Goal: Task Accomplishment & Management: Use online tool/utility

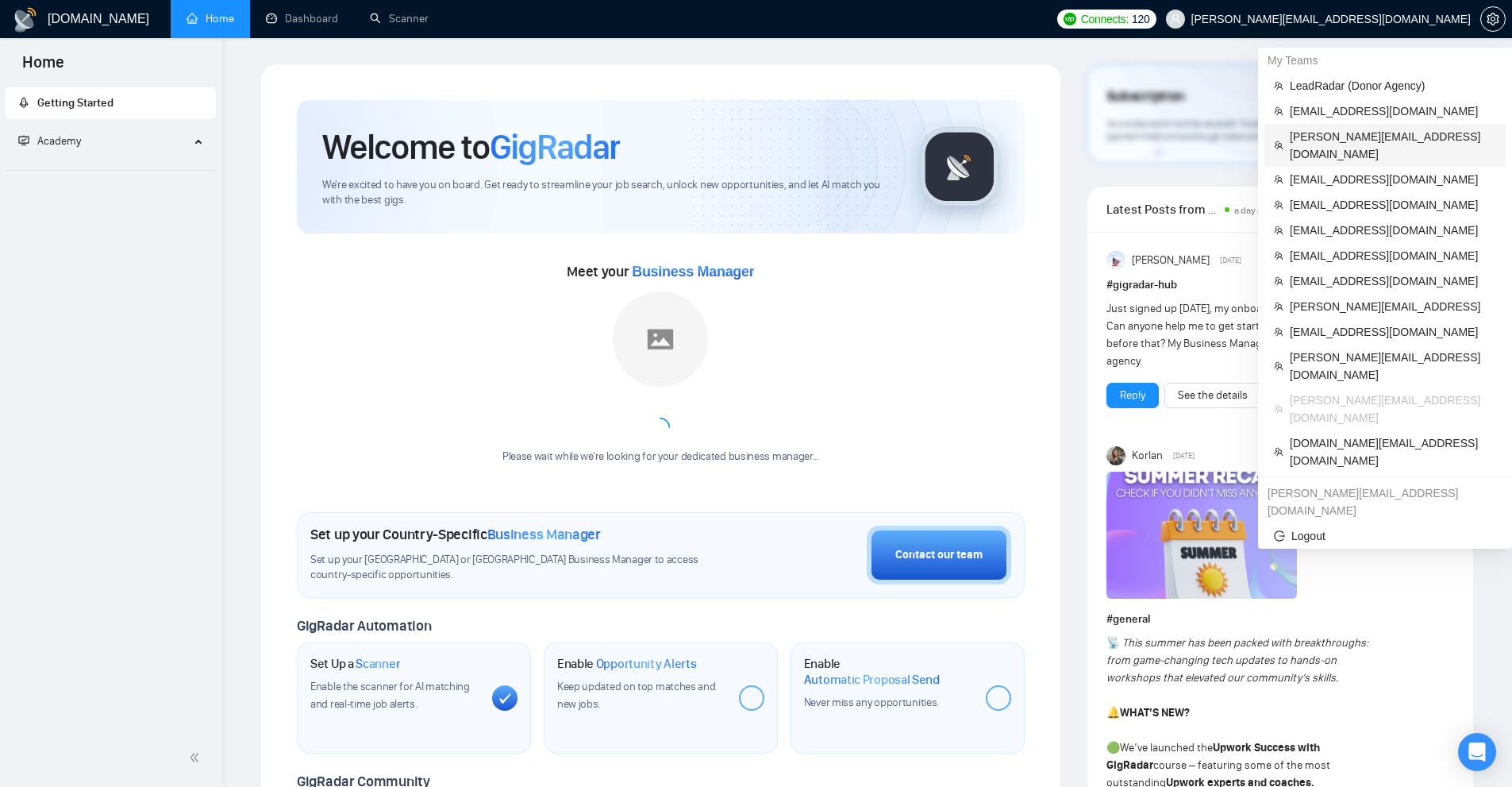
click at [1324, 140] on span "[PERSON_NAME][EMAIL_ADDRESS][DOMAIN_NAME]" at bounding box center [1393, 146] width 207 height 35
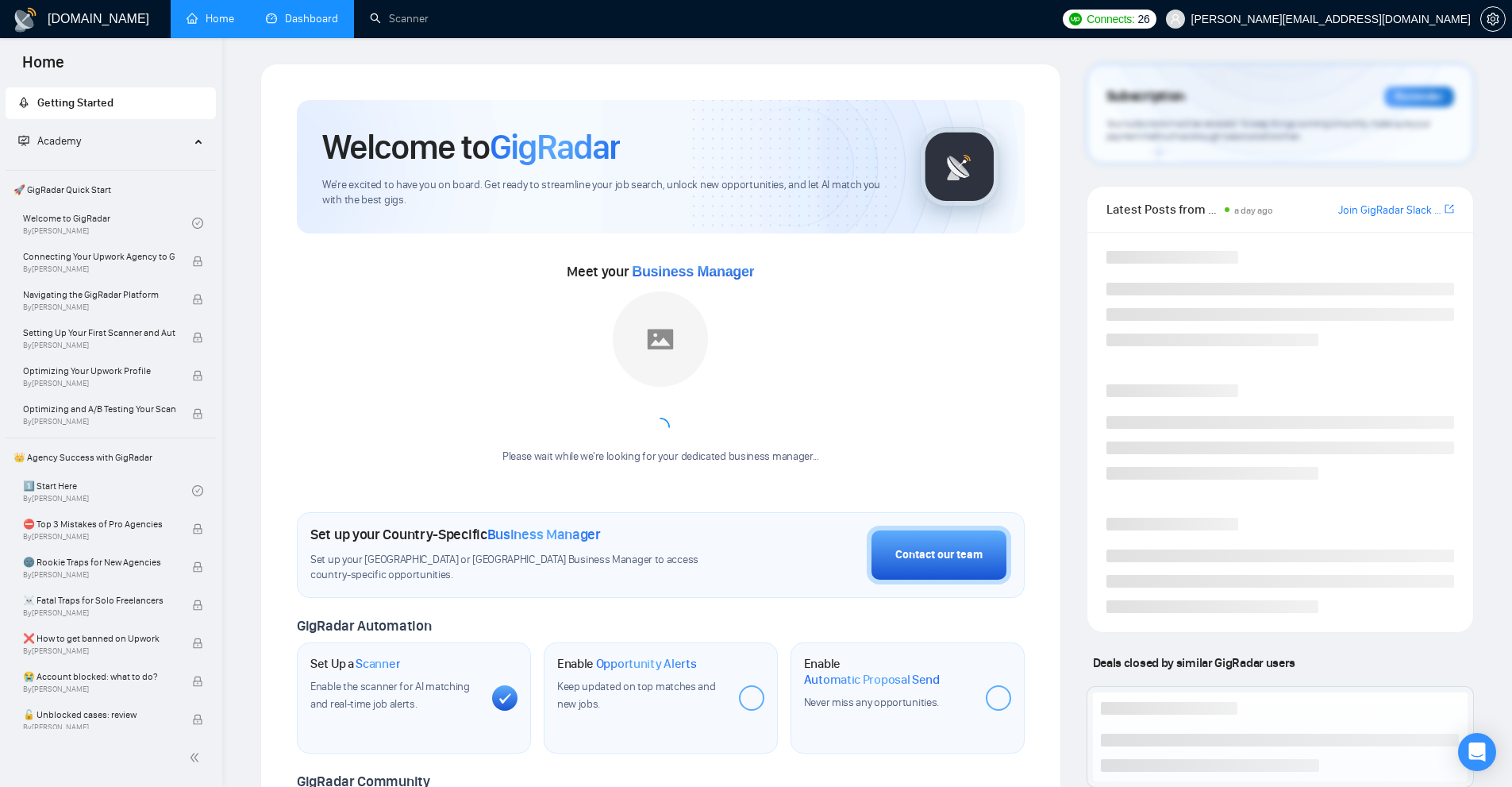
click at [338, 21] on link "Dashboard" at bounding box center [302, 18] width 72 height 14
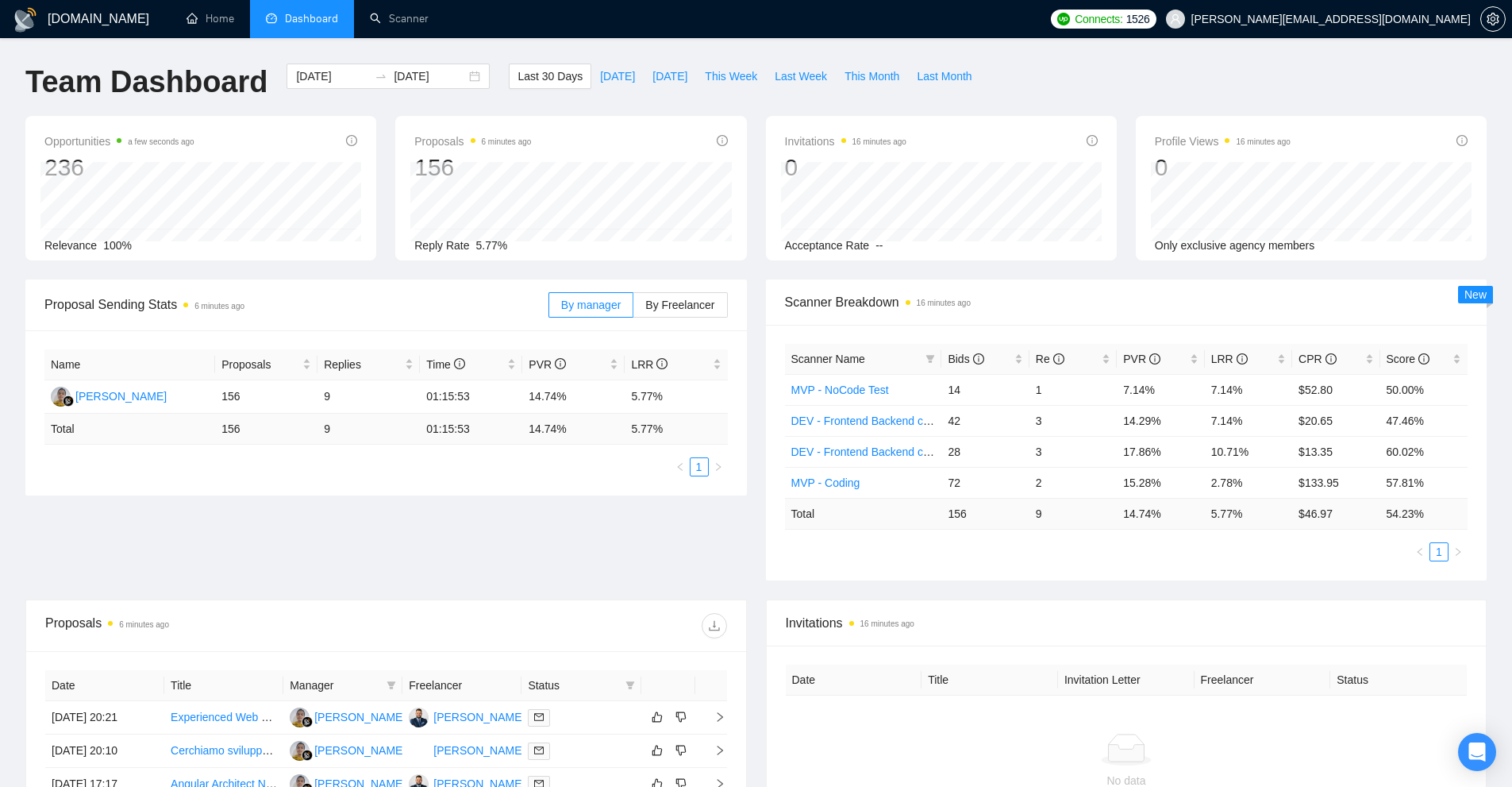
scroll to position [318, 0]
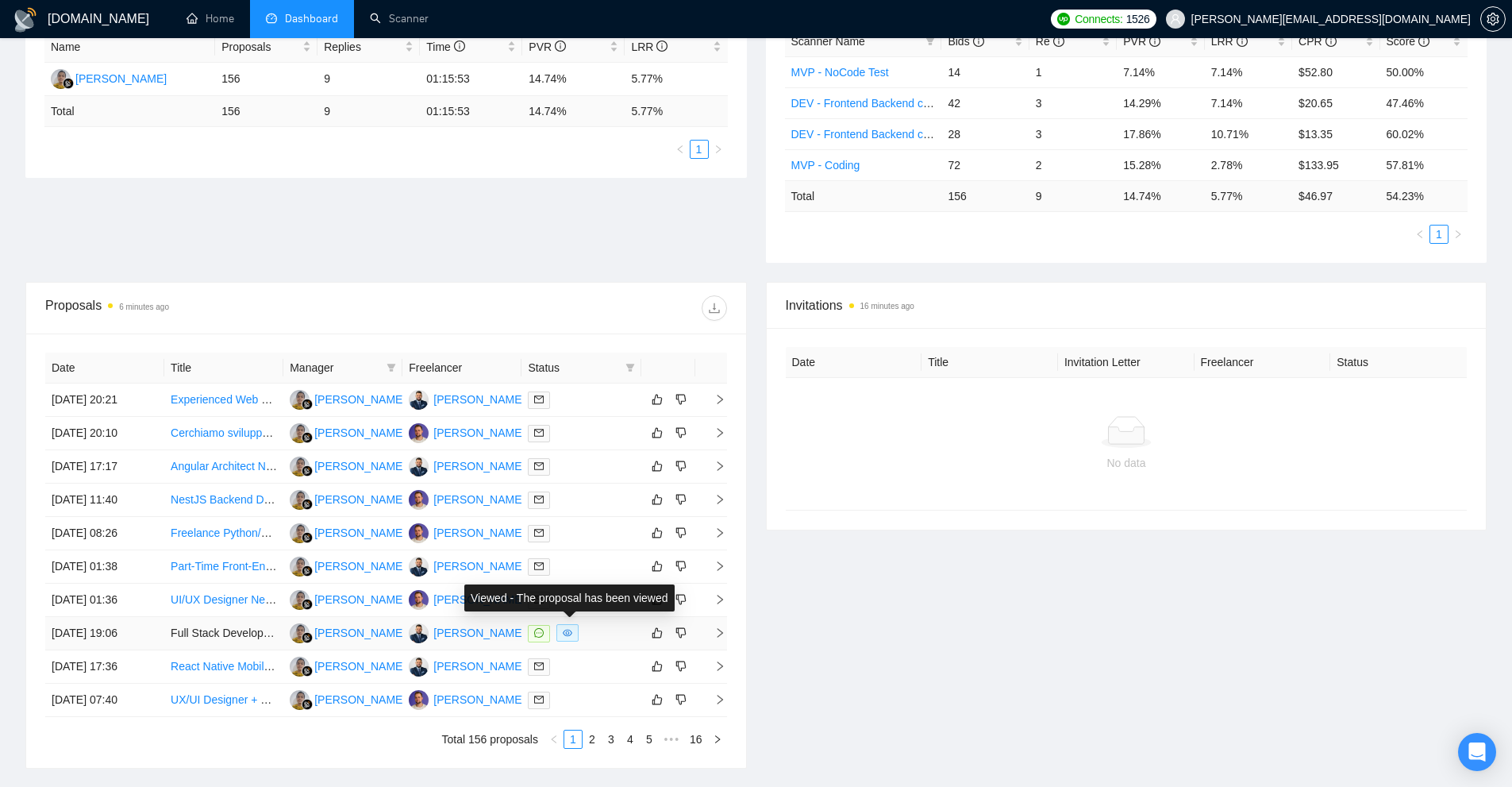
click at [574, 637] on span at bounding box center [567, 632] width 22 height 17
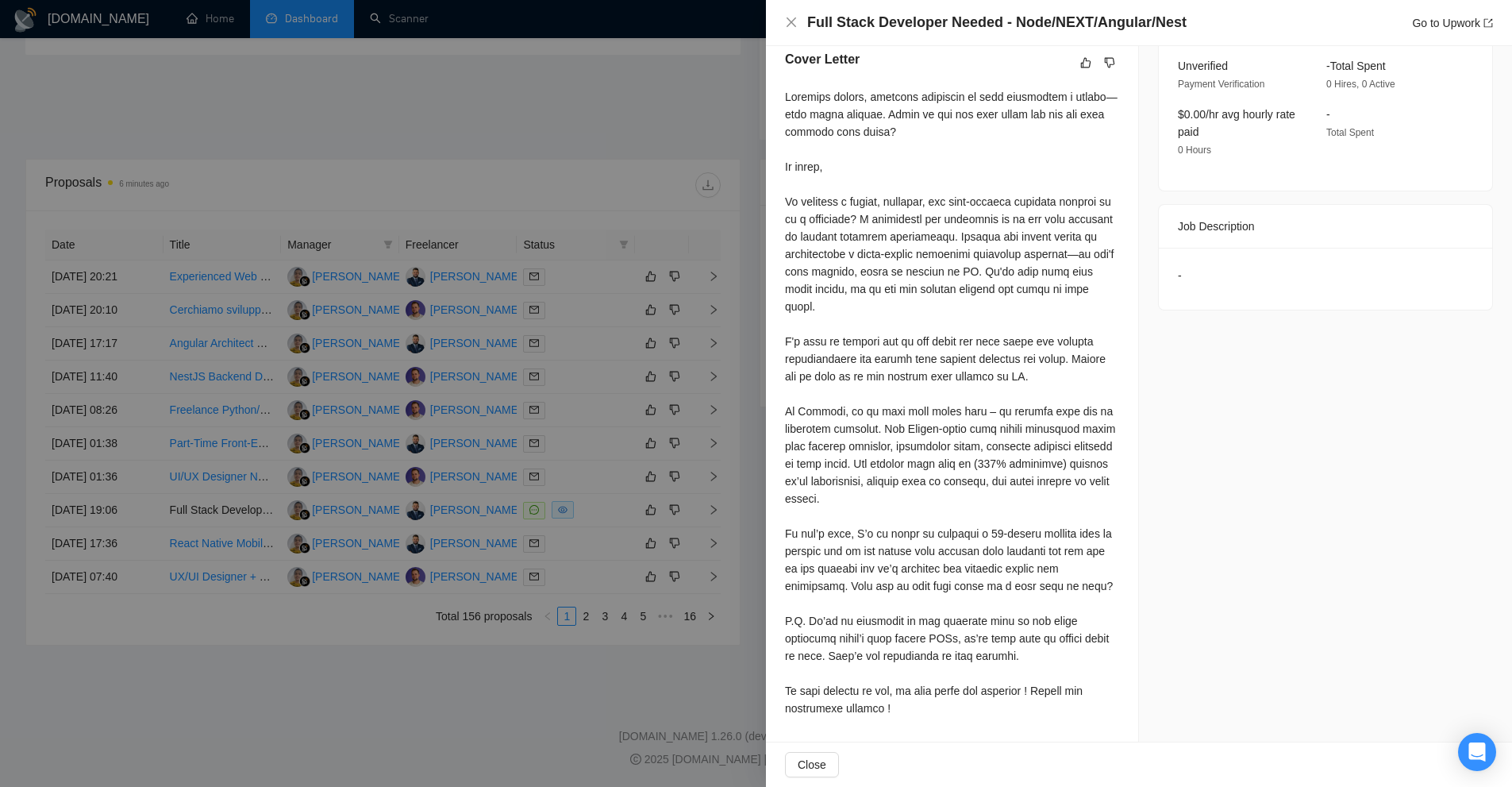
scroll to position [0, 0]
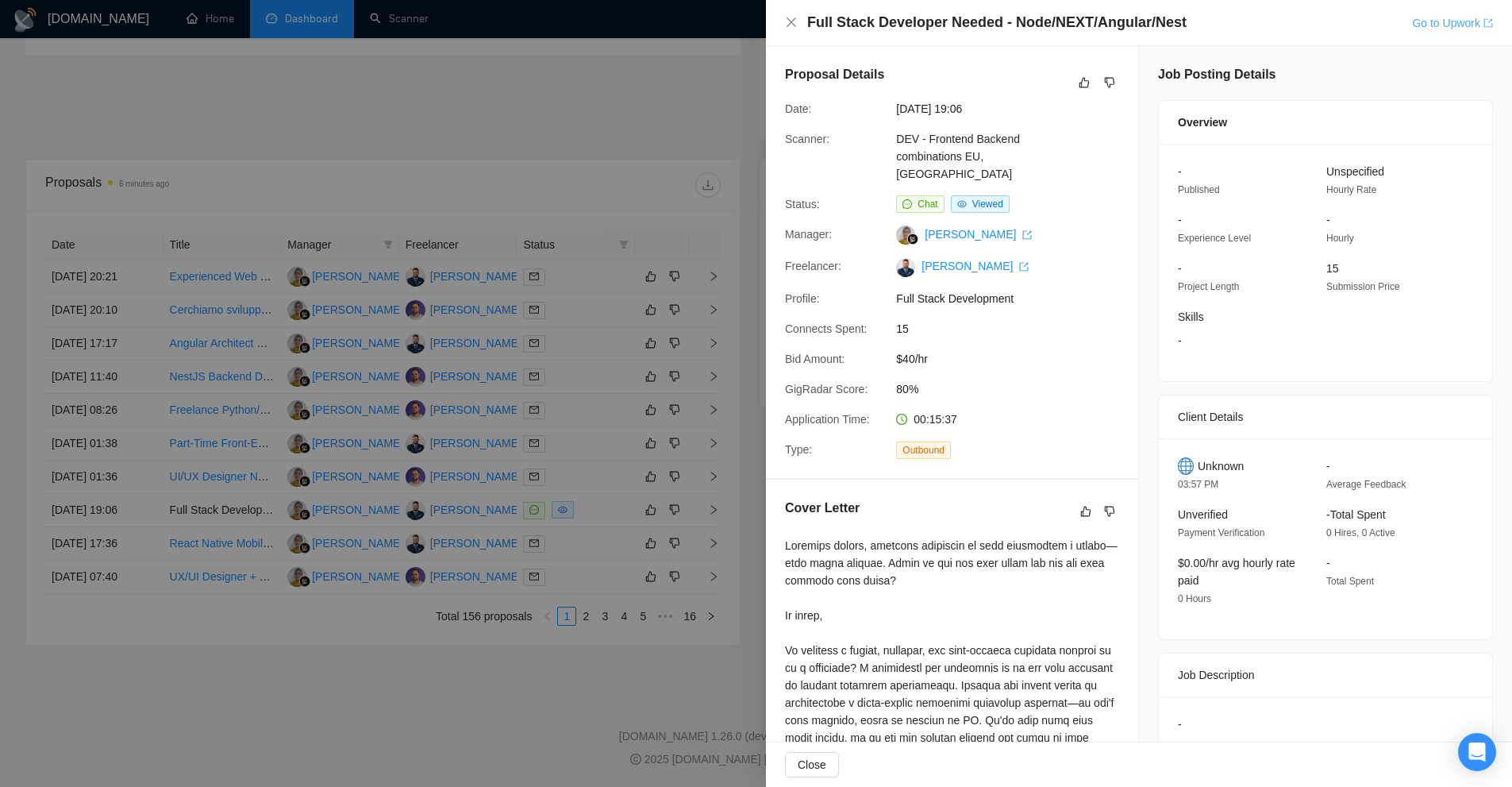
click at [1467, 29] on link "Go to Upwork" at bounding box center [1452, 23] width 80 height 13
click at [620, 492] on div at bounding box center [756, 394] width 1512 height 787
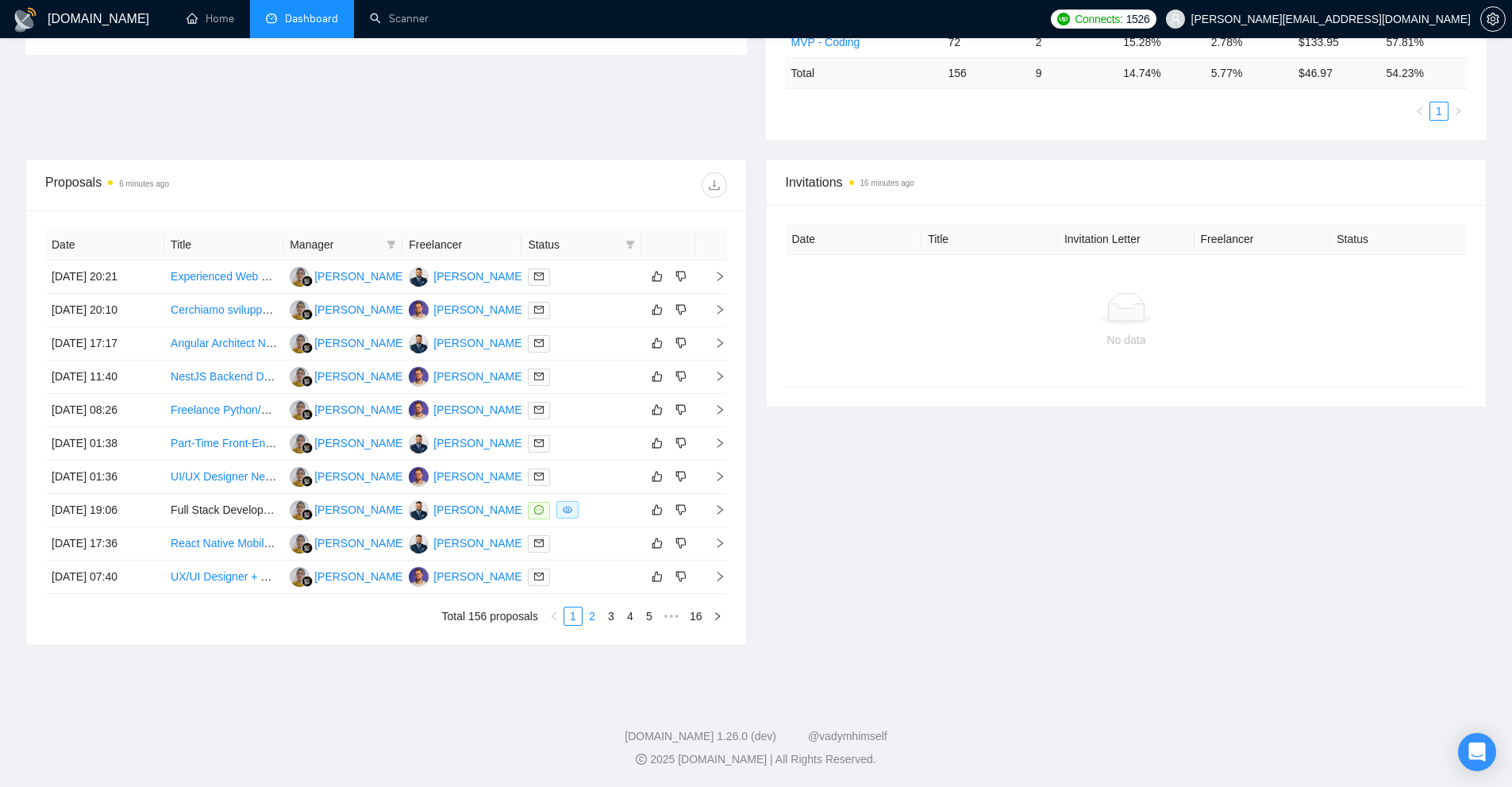
click at [593, 614] on link "2" at bounding box center [592, 616] width 17 height 17
click at [589, 442] on div at bounding box center [581, 444] width 106 height 18
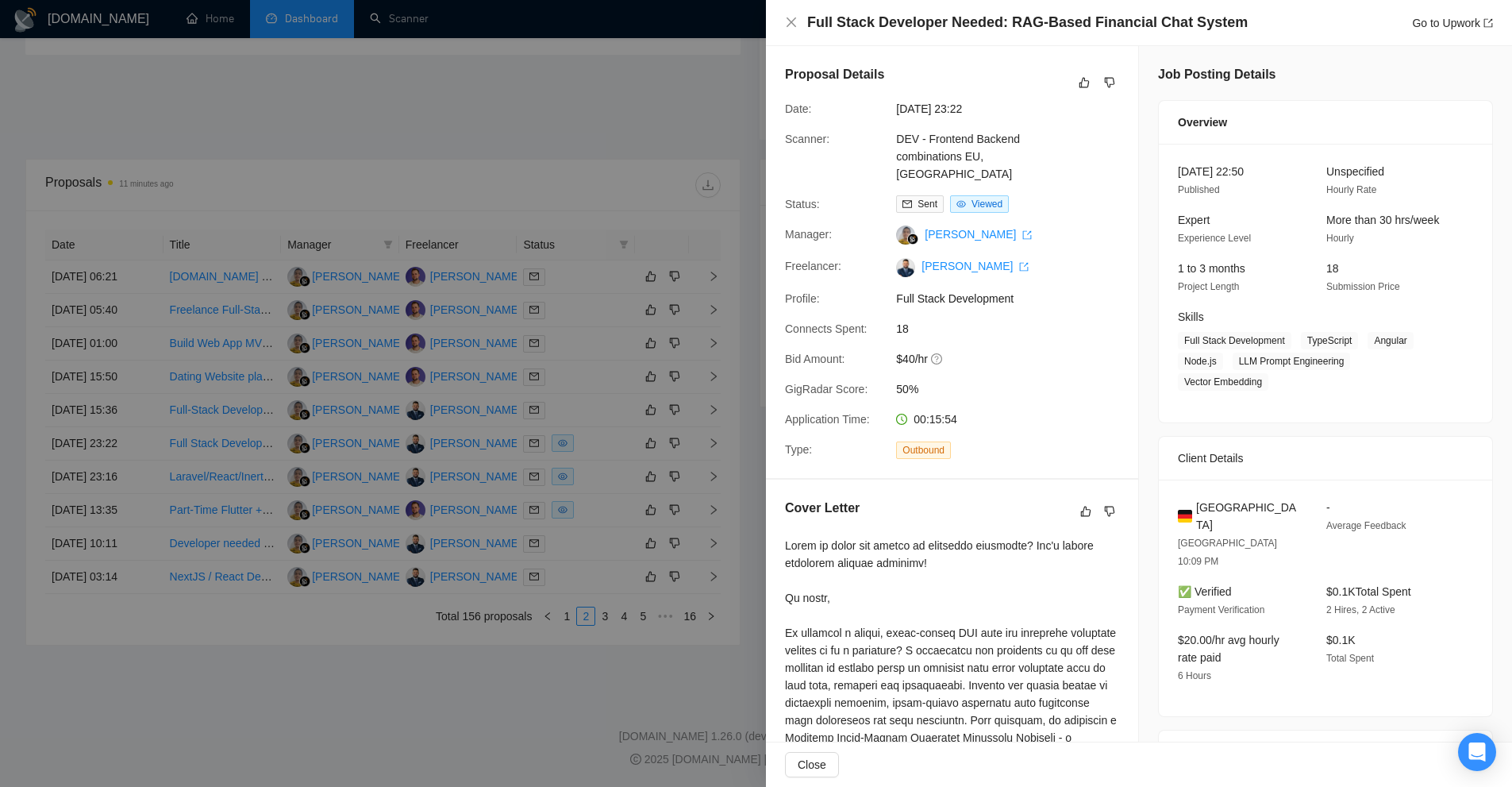
click at [670, 189] on div at bounding box center [756, 394] width 1512 height 787
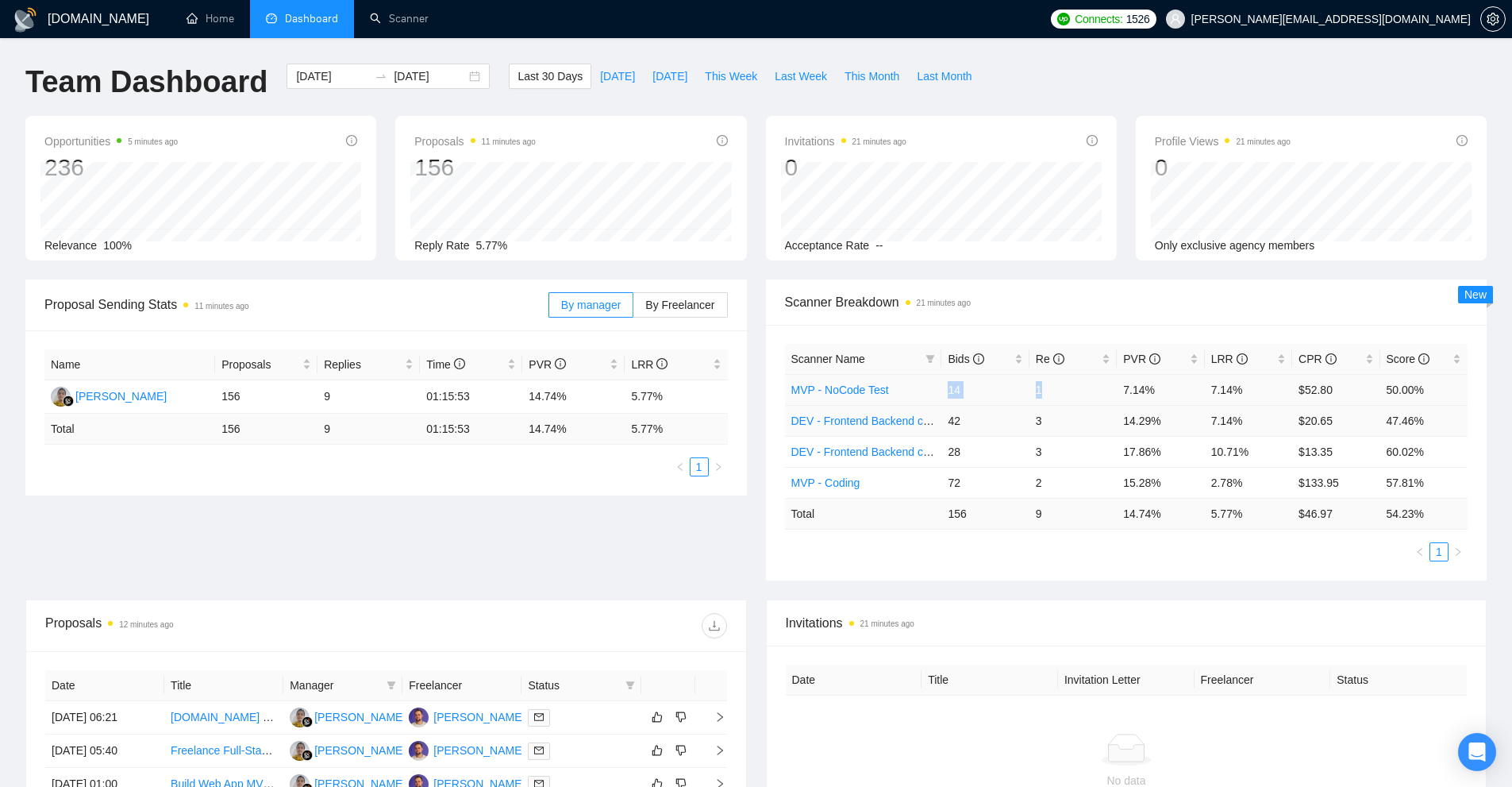
drag, startPoint x: 946, startPoint y: 390, endPoint x: 1053, endPoint y: 430, distance: 114.2
click at [1049, 389] on tr "MVP - NoCode Test 14 1 7.14% 7.14% $52.80 50.00%" at bounding box center [1126, 390] width 683 height 31
drag, startPoint x: 1034, startPoint y: 423, endPoint x: 952, endPoint y: 426, distance: 82.1
click at [952, 426] on tr "DEV - Frontend Backend combinations US CAN, [GEOGRAPHIC_DATA] [GEOGRAPHIC_DATA]…" at bounding box center [1126, 420] width 683 height 31
click at [424, 26] on link "Scanner" at bounding box center [399, 18] width 59 height 14
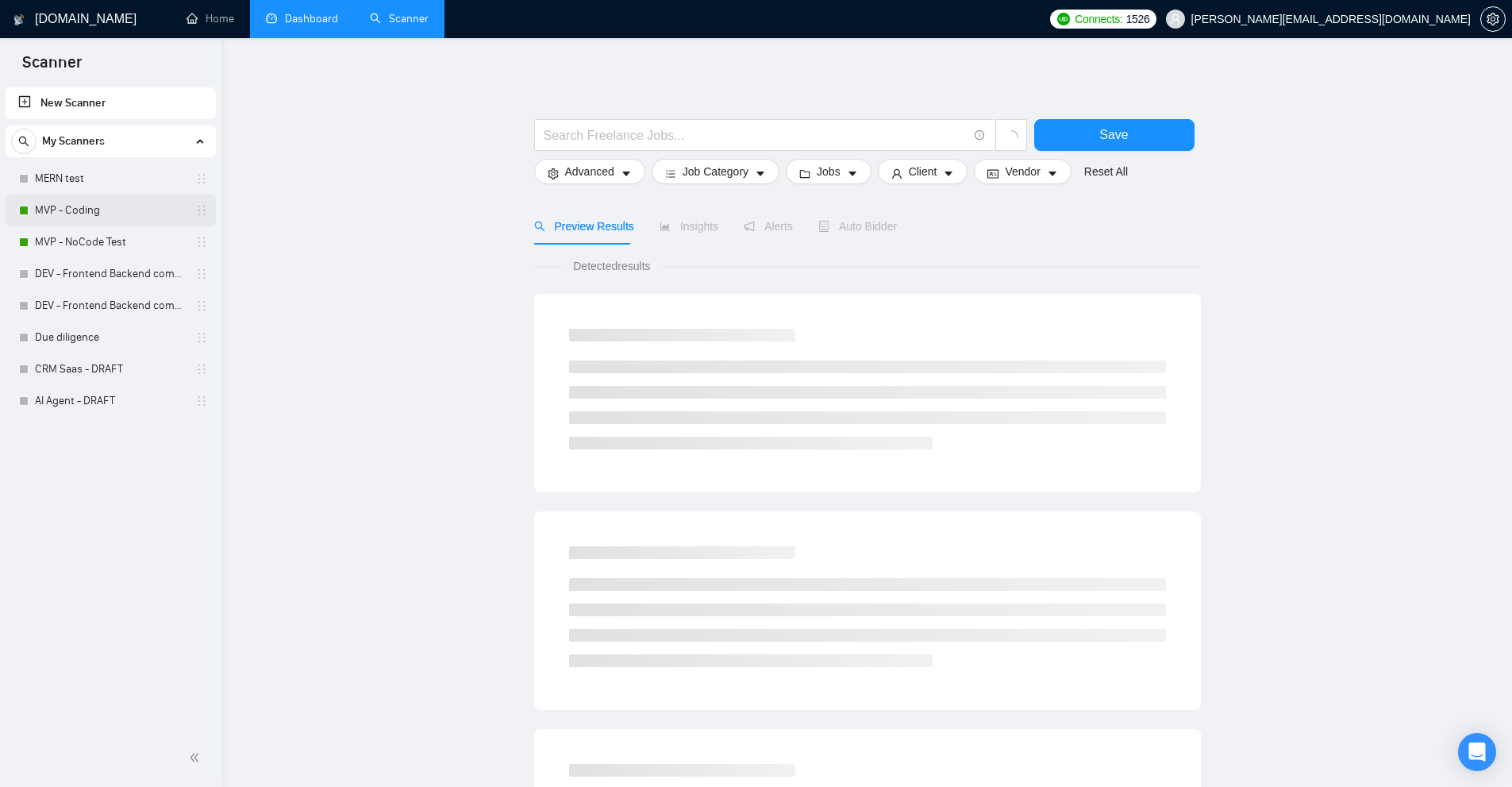
click at [92, 204] on link "MVP - Coding" at bounding box center [110, 210] width 151 height 32
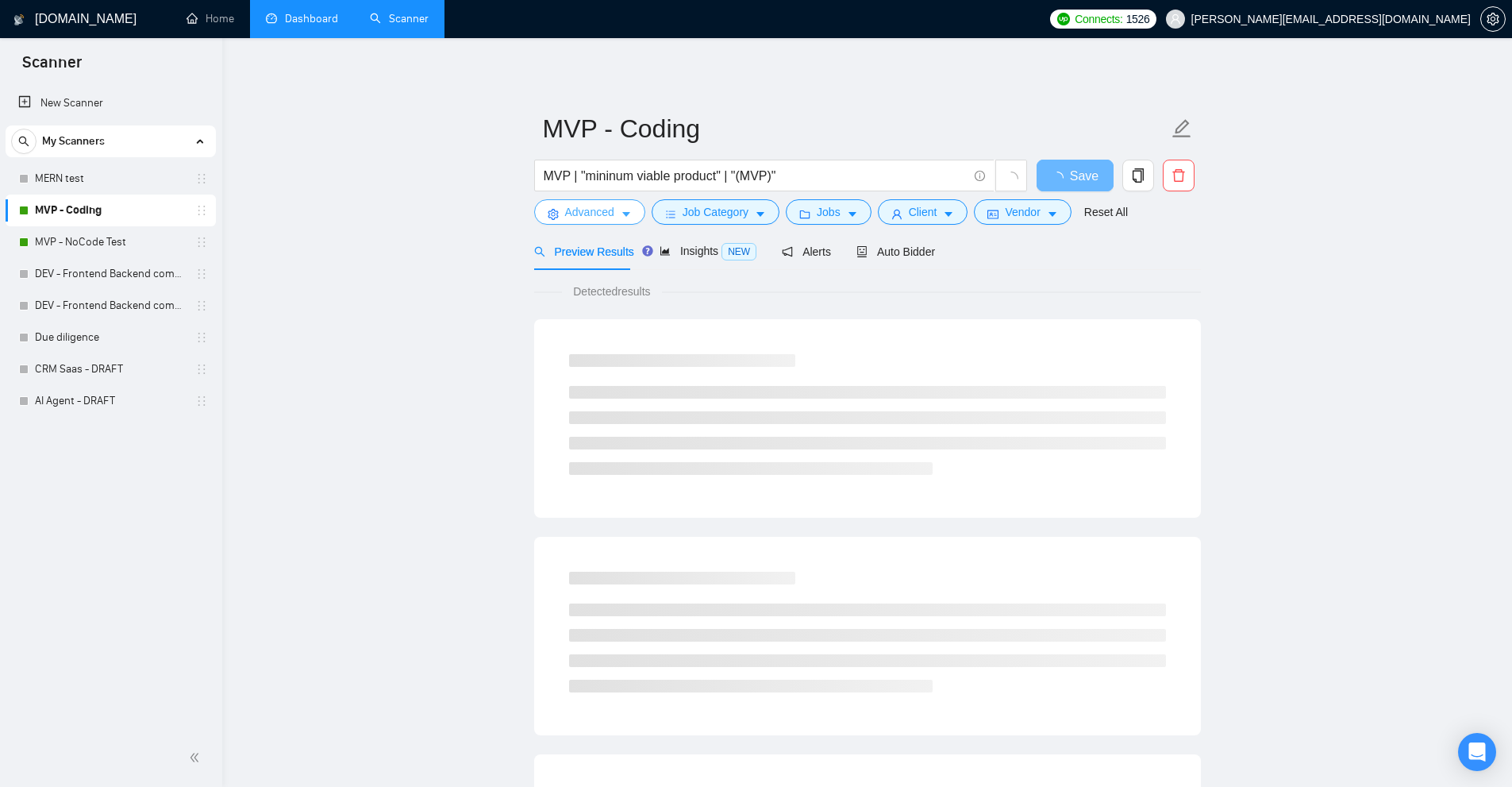
click at [608, 218] on span "Advanced" at bounding box center [590, 211] width 49 height 17
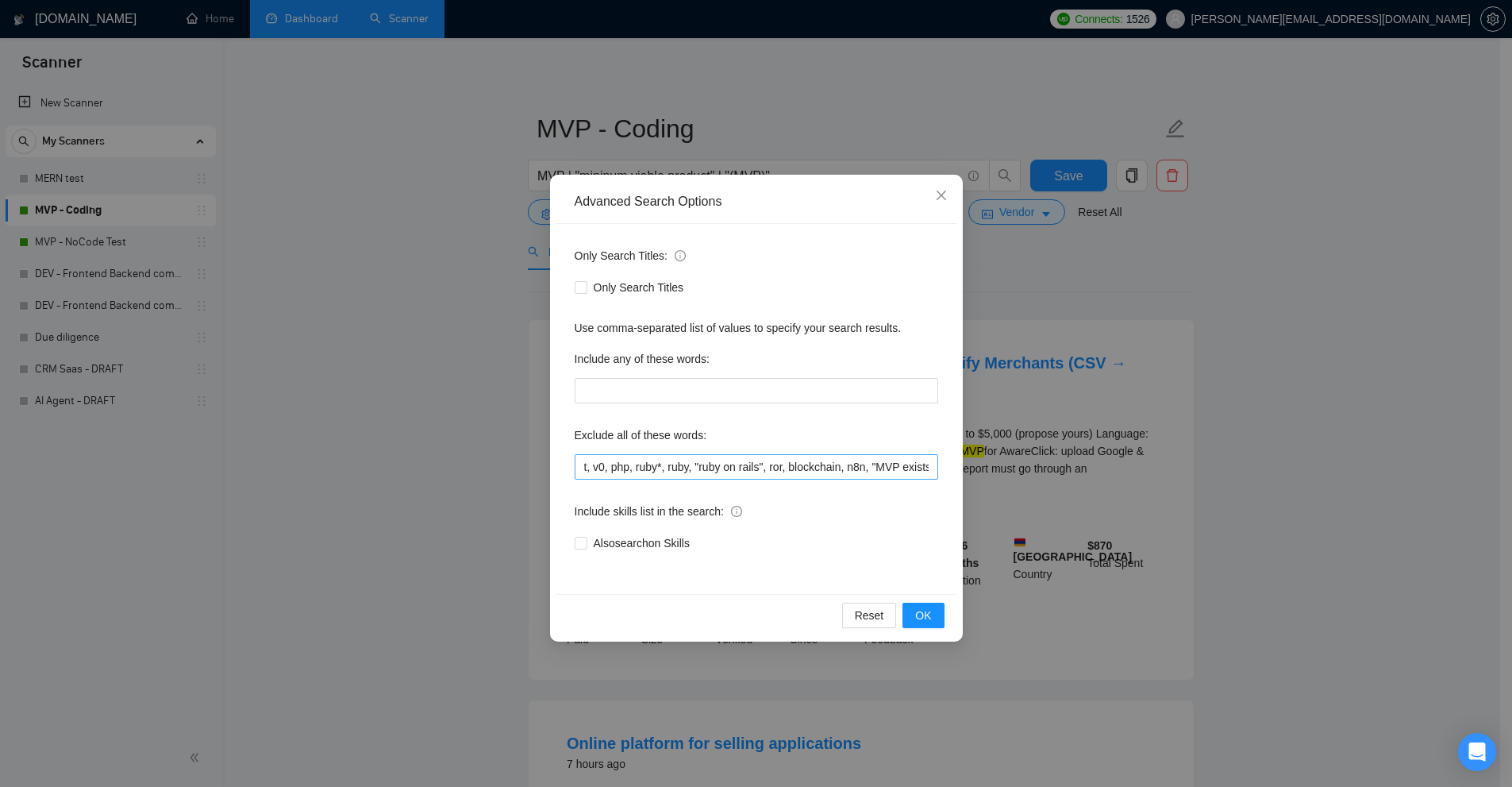
scroll to position [0, 3396]
click at [1126, 284] on div "Advanced Search Options Only Search Titles: Only Search Titles Use comma-separa…" at bounding box center [756, 394] width 1512 height 787
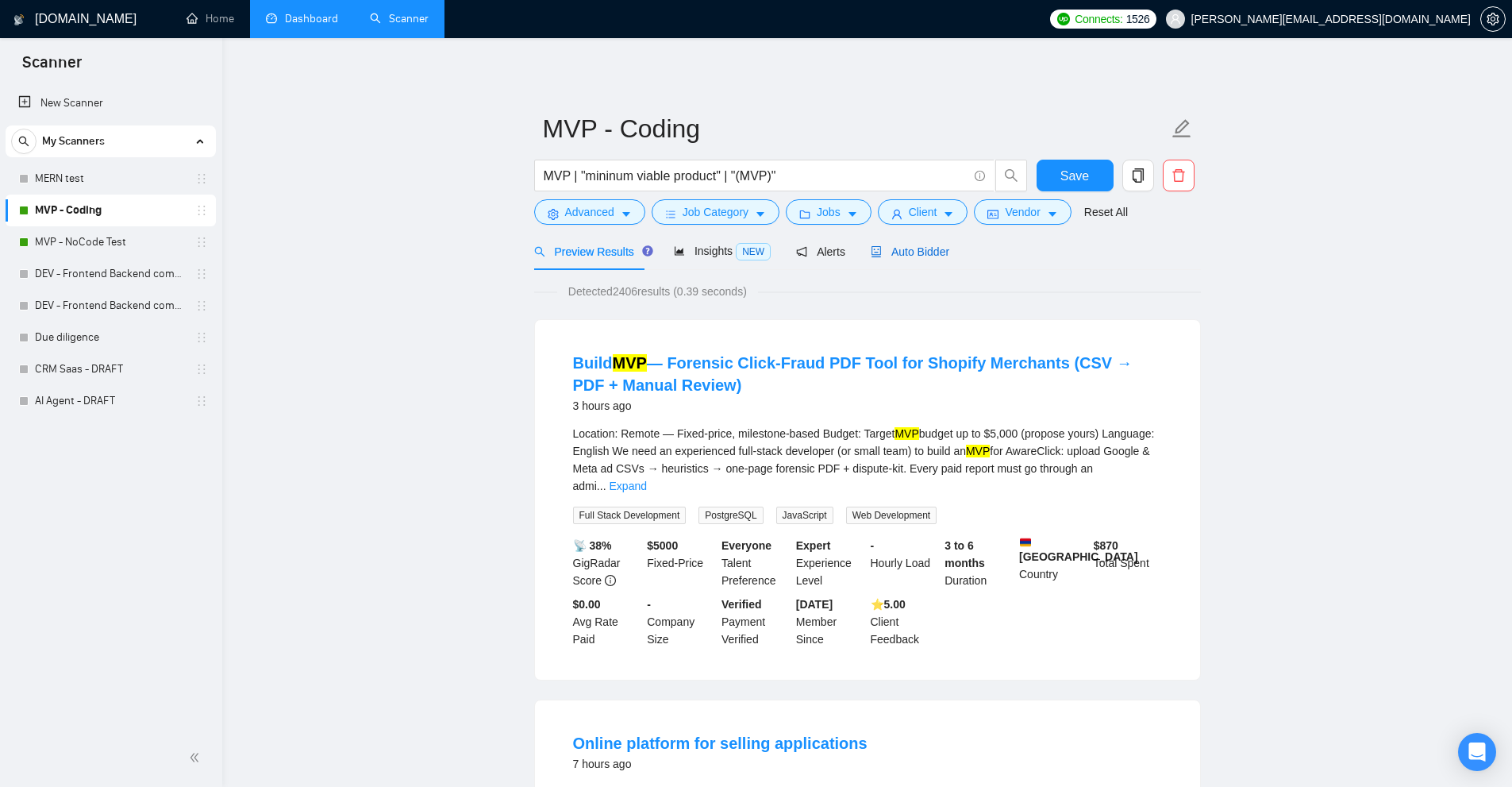
click at [872, 250] on icon "robot" at bounding box center [876, 252] width 11 height 11
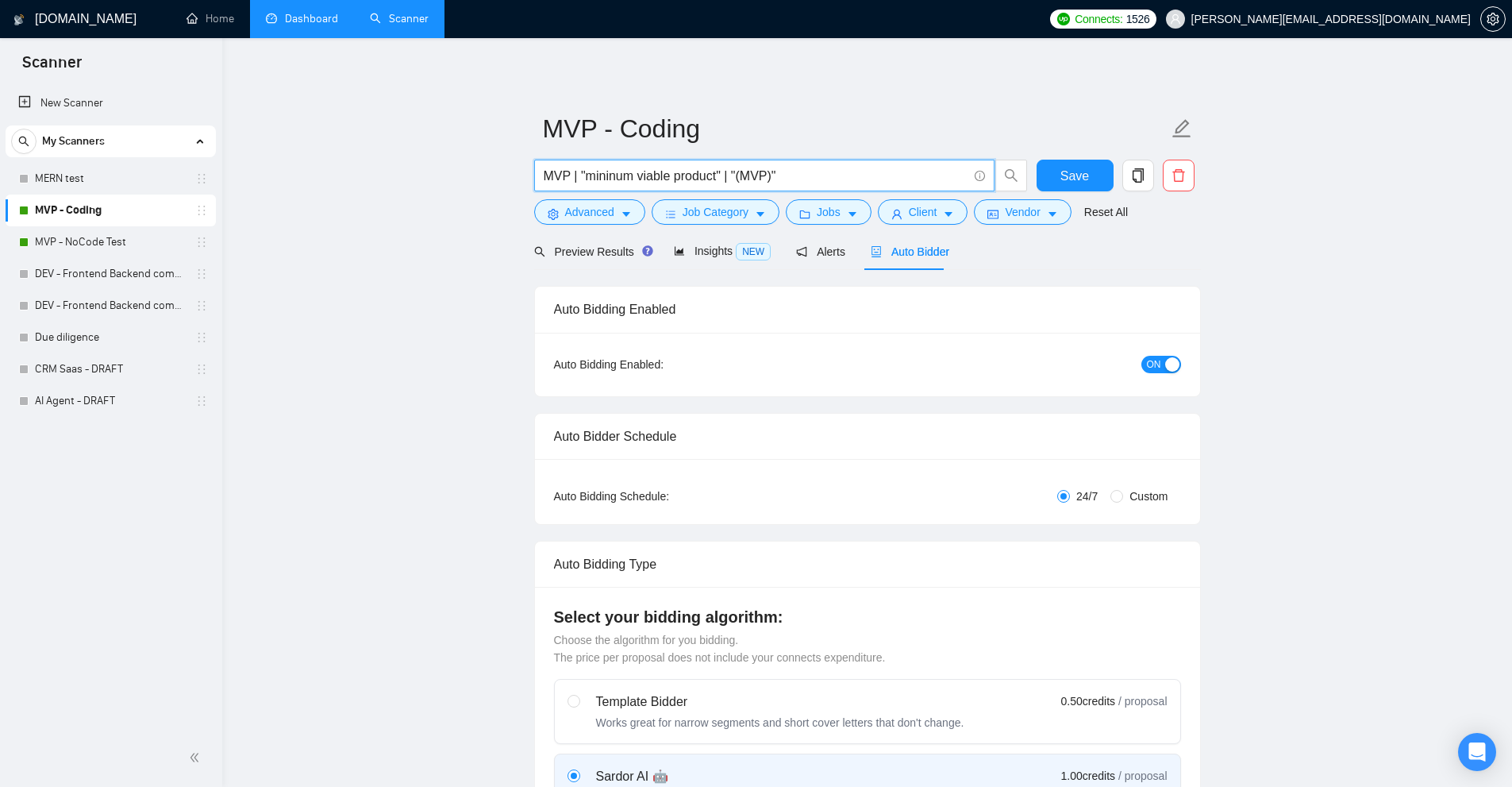
drag, startPoint x: 566, startPoint y: 171, endPoint x: 536, endPoint y: 173, distance: 30.1
click at [536, 173] on span "MVP | "mininum viable product" | "(MVP)"" at bounding box center [764, 175] width 460 height 32
click at [588, 173] on input "MVP | "mininum viable product" | "(MVP)"" at bounding box center [755, 176] width 424 height 20
click at [96, 240] on link "MVP - NoCode Test" at bounding box center [110, 242] width 151 height 32
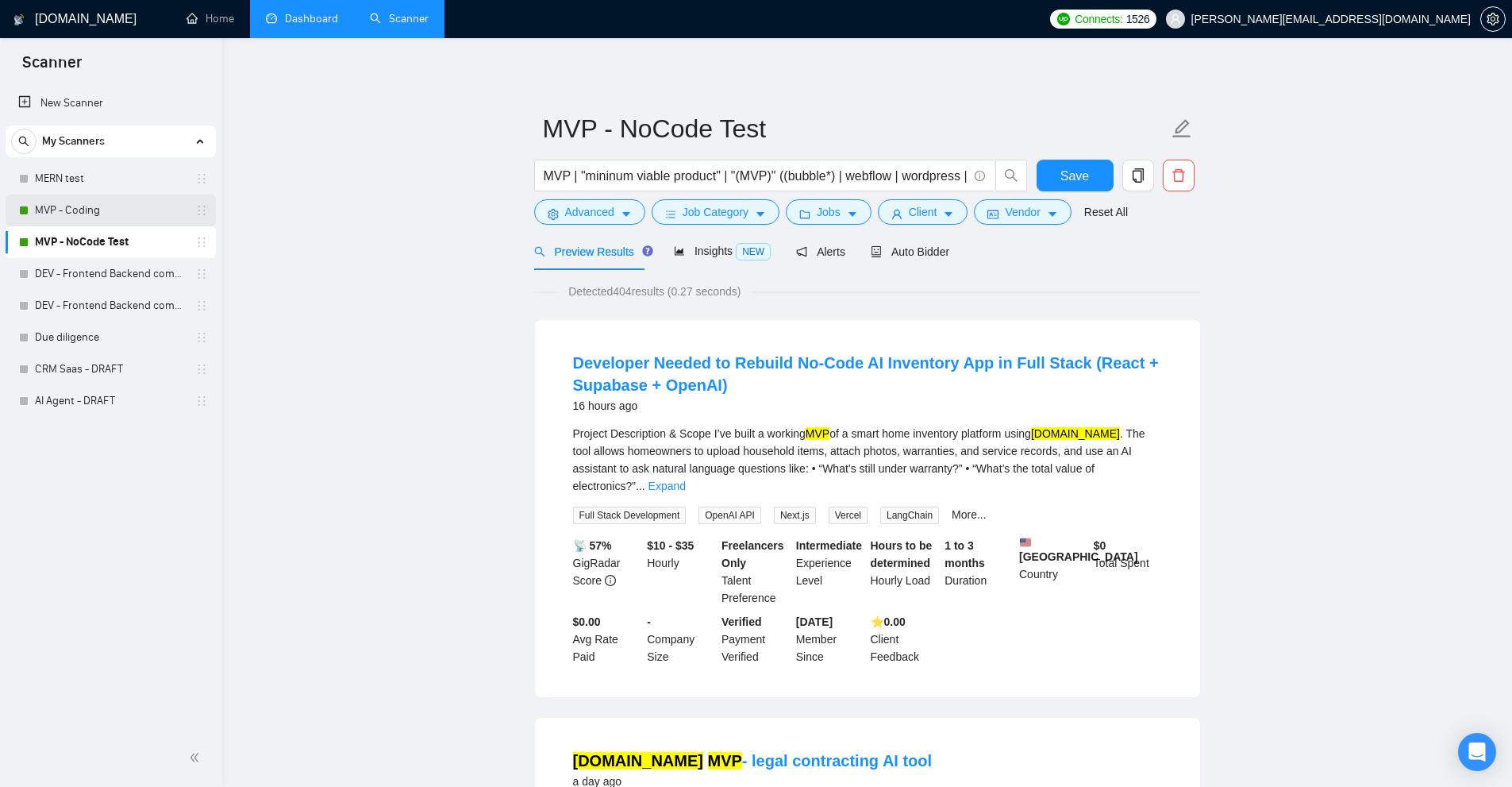
click at [80, 212] on link "MVP - Coding" at bounding box center [110, 210] width 151 height 32
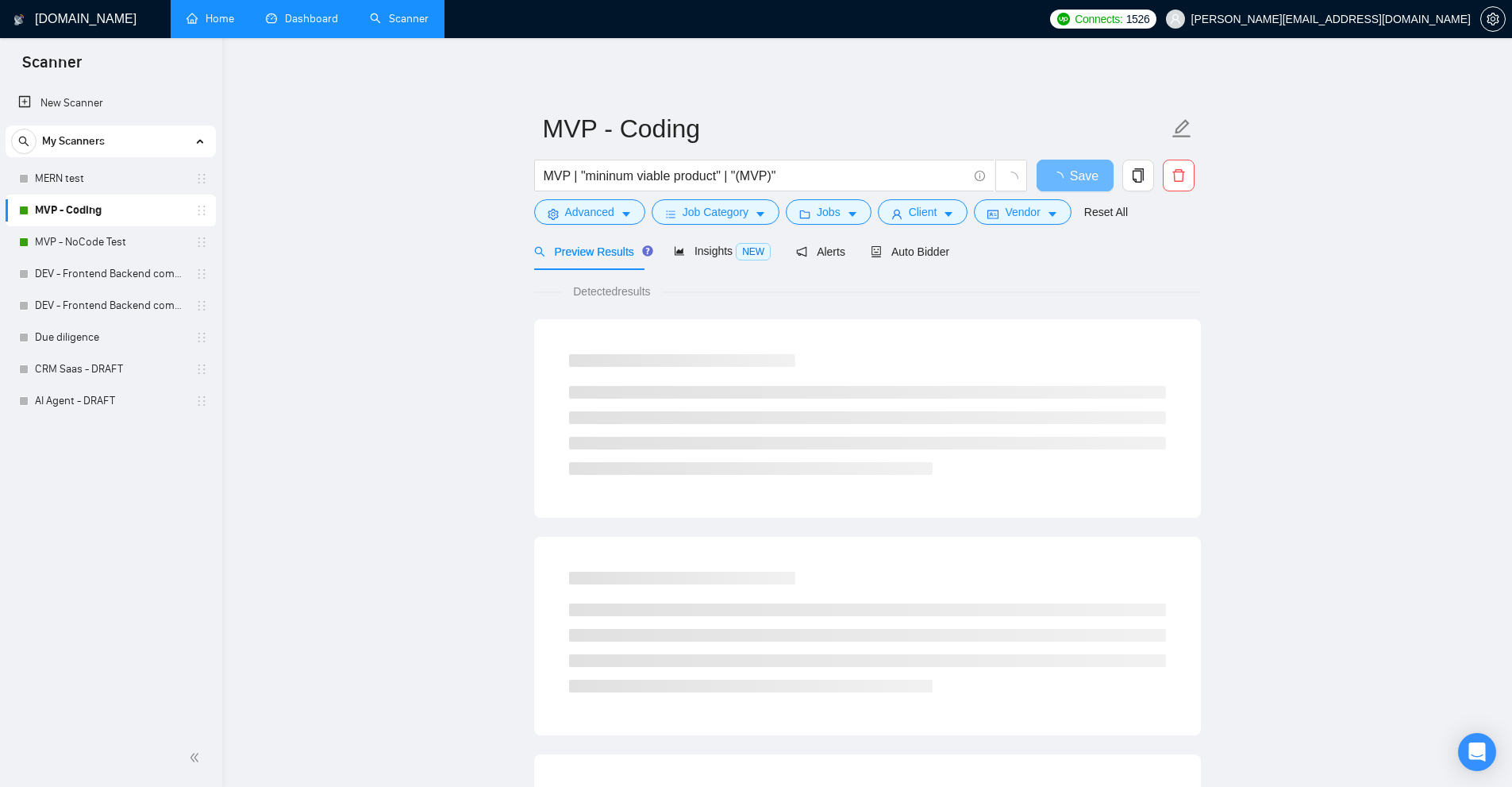
click at [220, 26] on link "Home" at bounding box center [210, 18] width 48 height 14
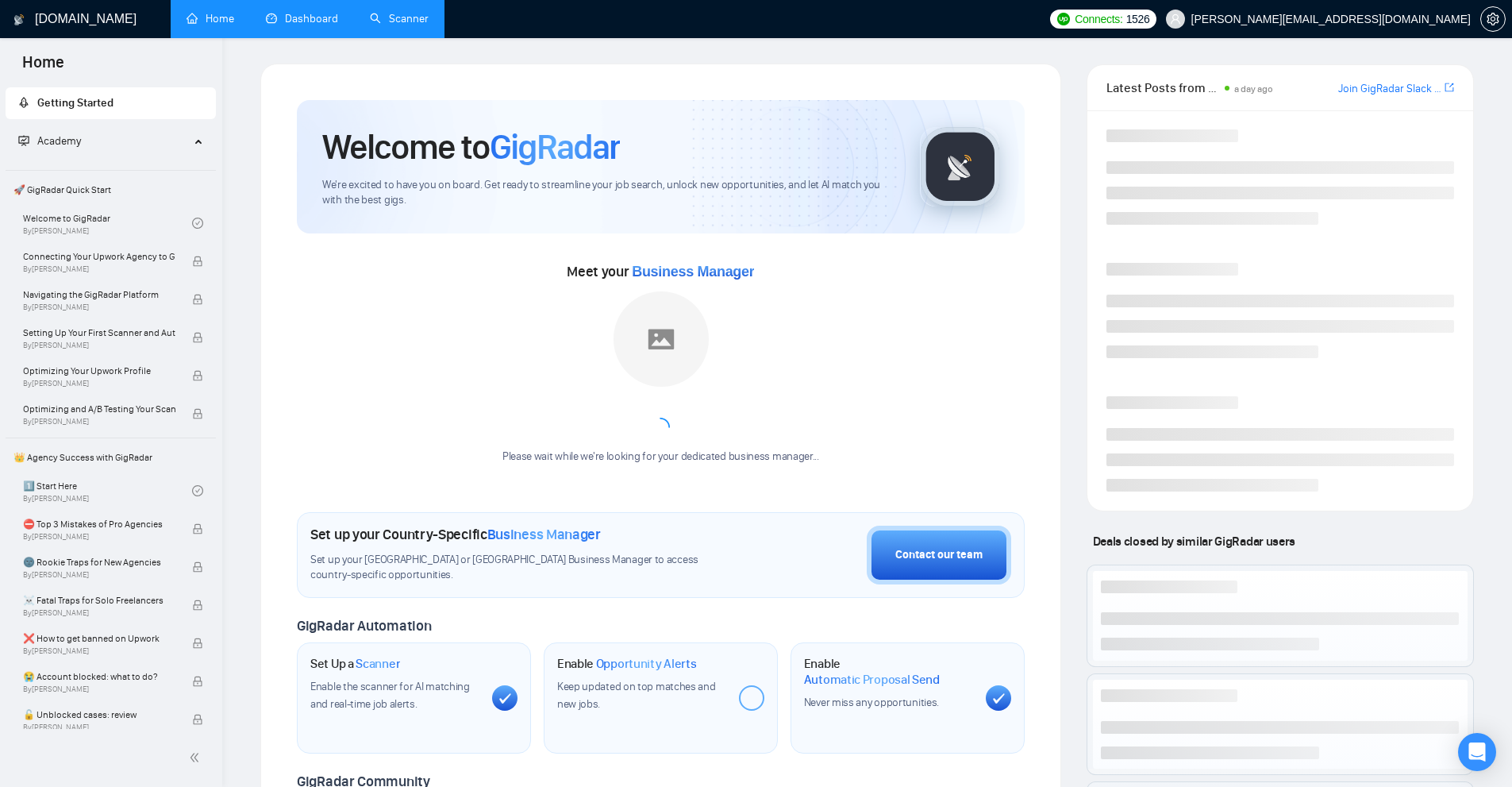
click at [316, 20] on link "Dashboard" at bounding box center [302, 18] width 72 height 14
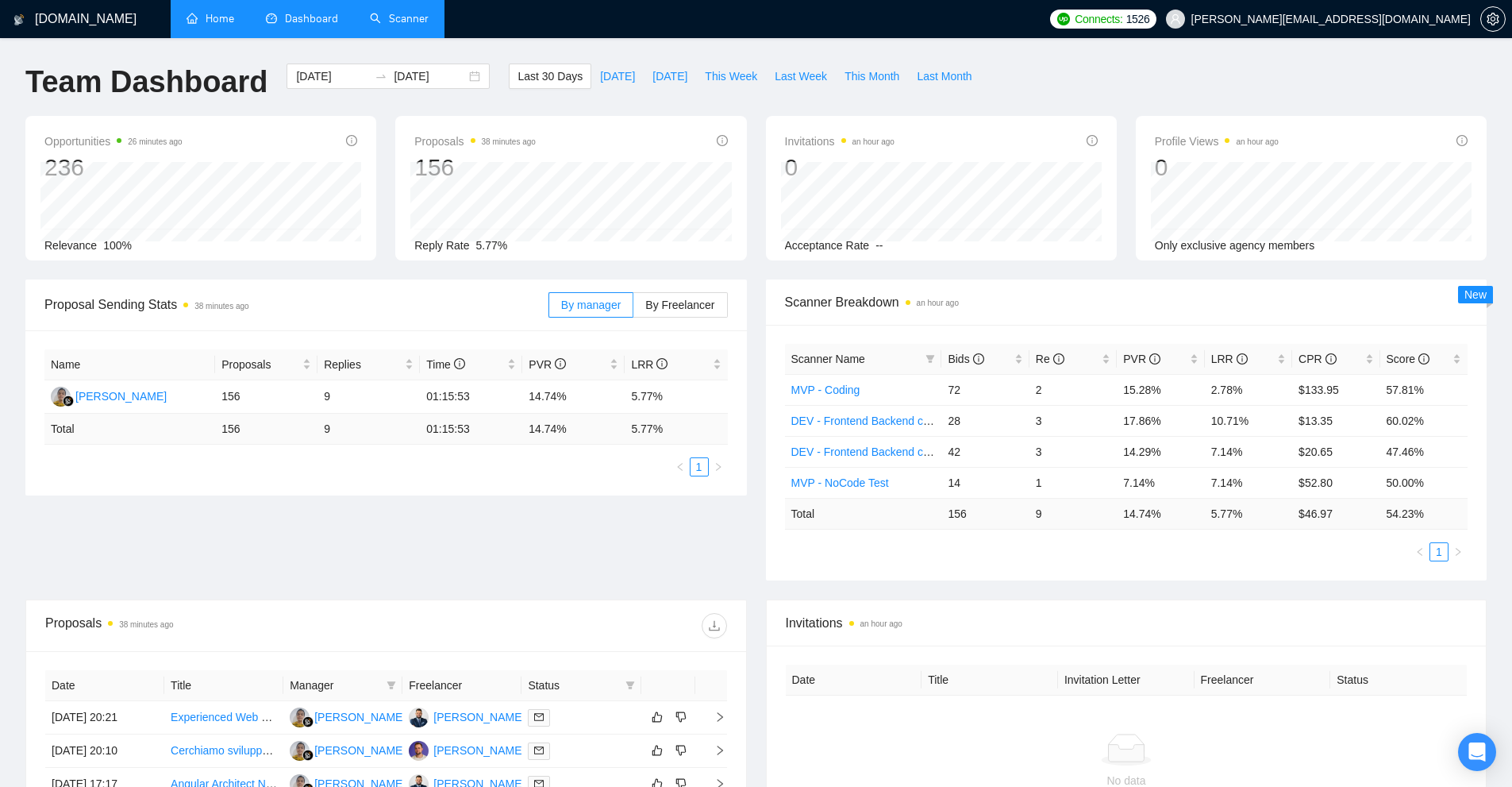
click at [372, 16] on link "Scanner" at bounding box center [399, 18] width 59 height 14
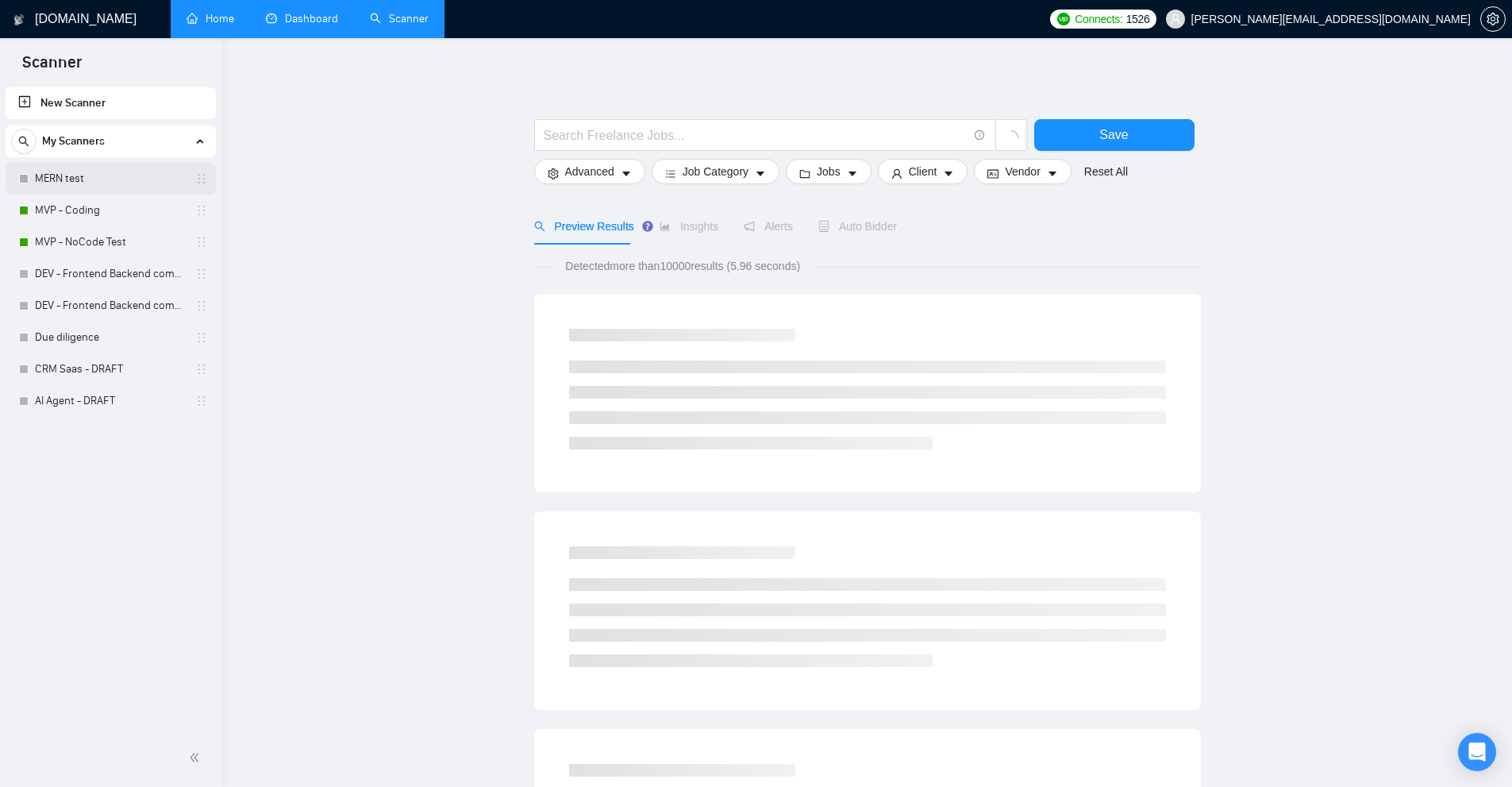
click at [112, 173] on link "MERN test" at bounding box center [110, 178] width 151 height 32
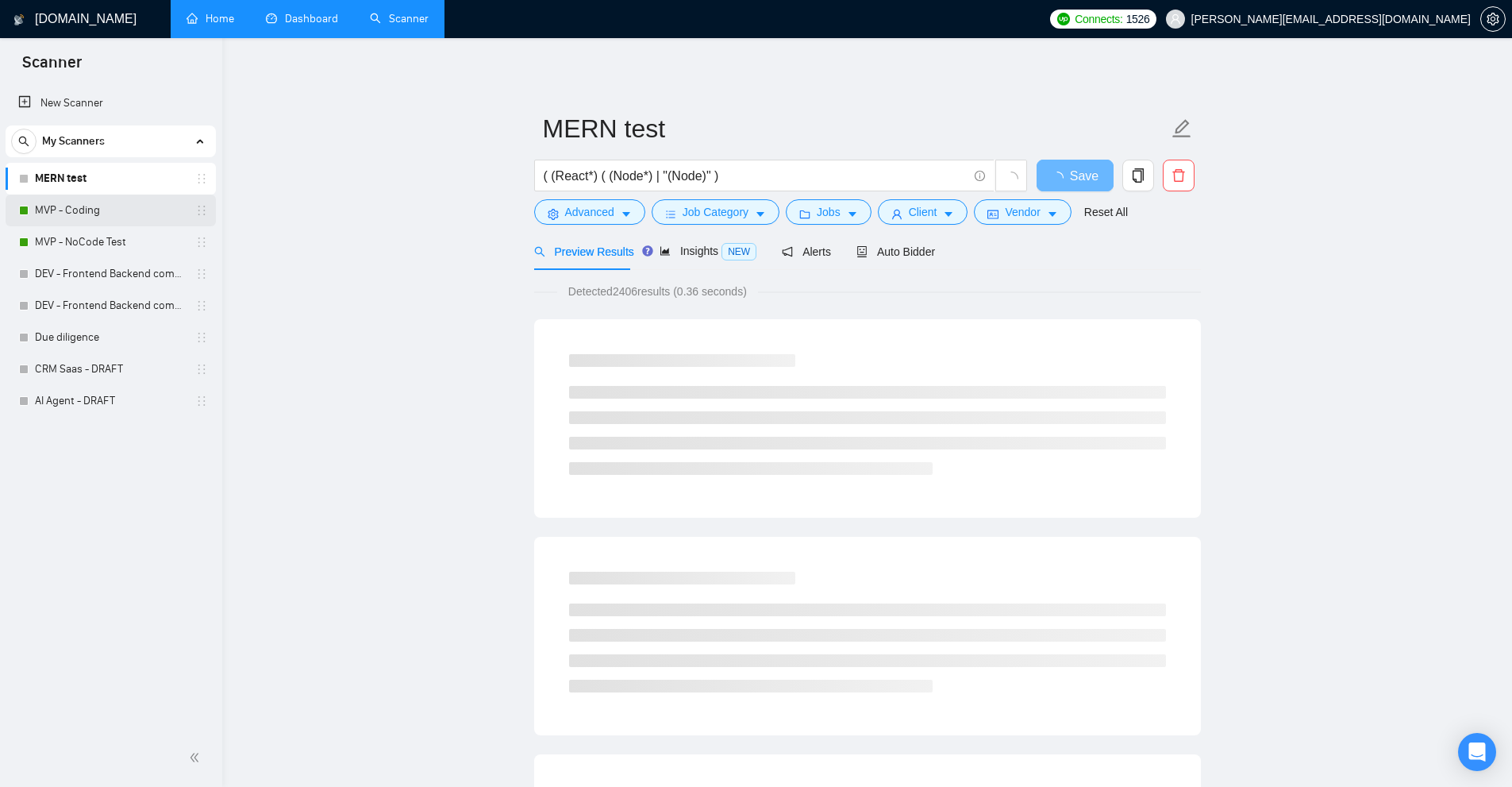
click at [106, 201] on link "MVP - Coding" at bounding box center [110, 210] width 151 height 32
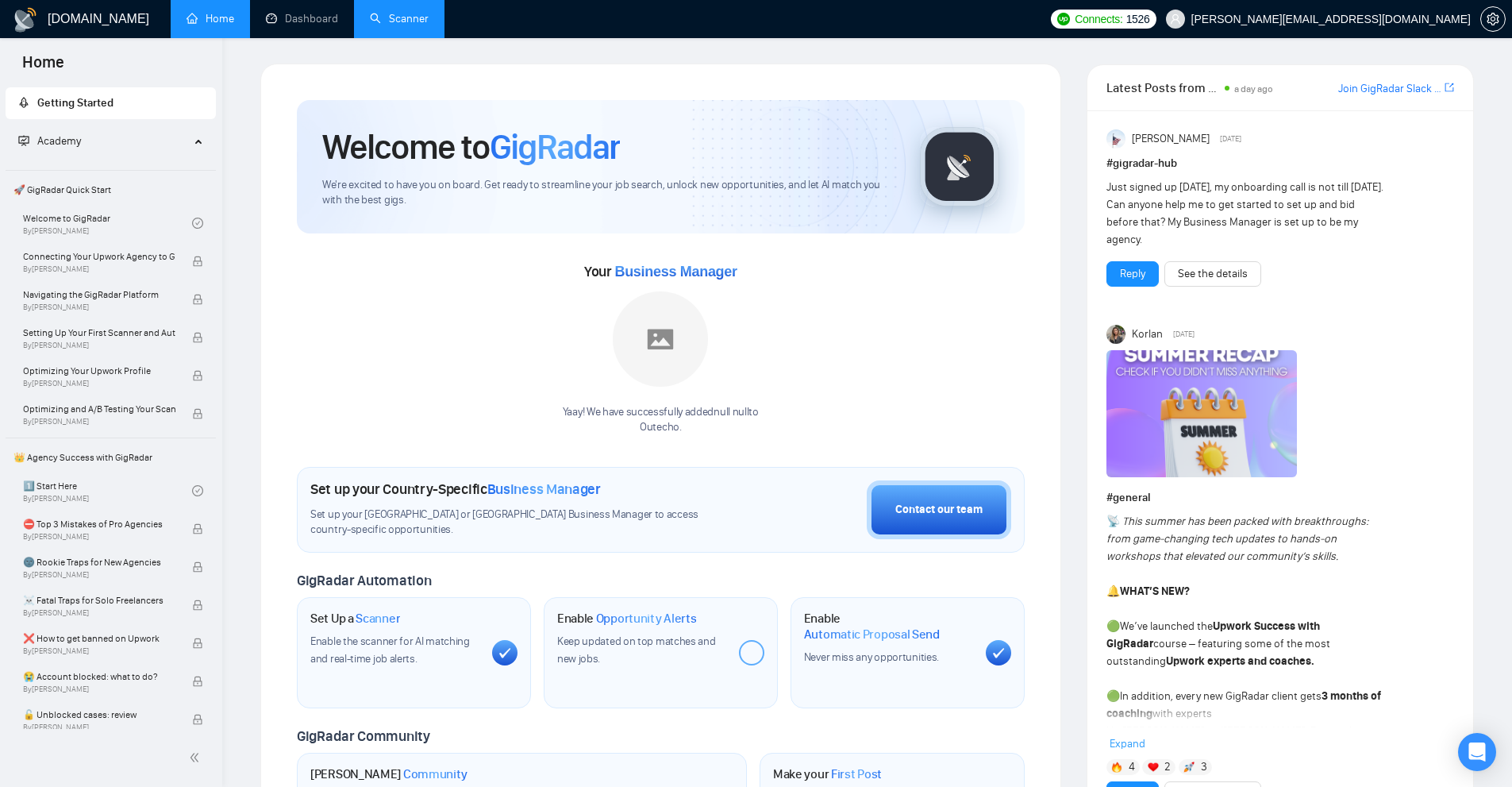
click at [394, 16] on link "Scanner" at bounding box center [399, 18] width 59 height 14
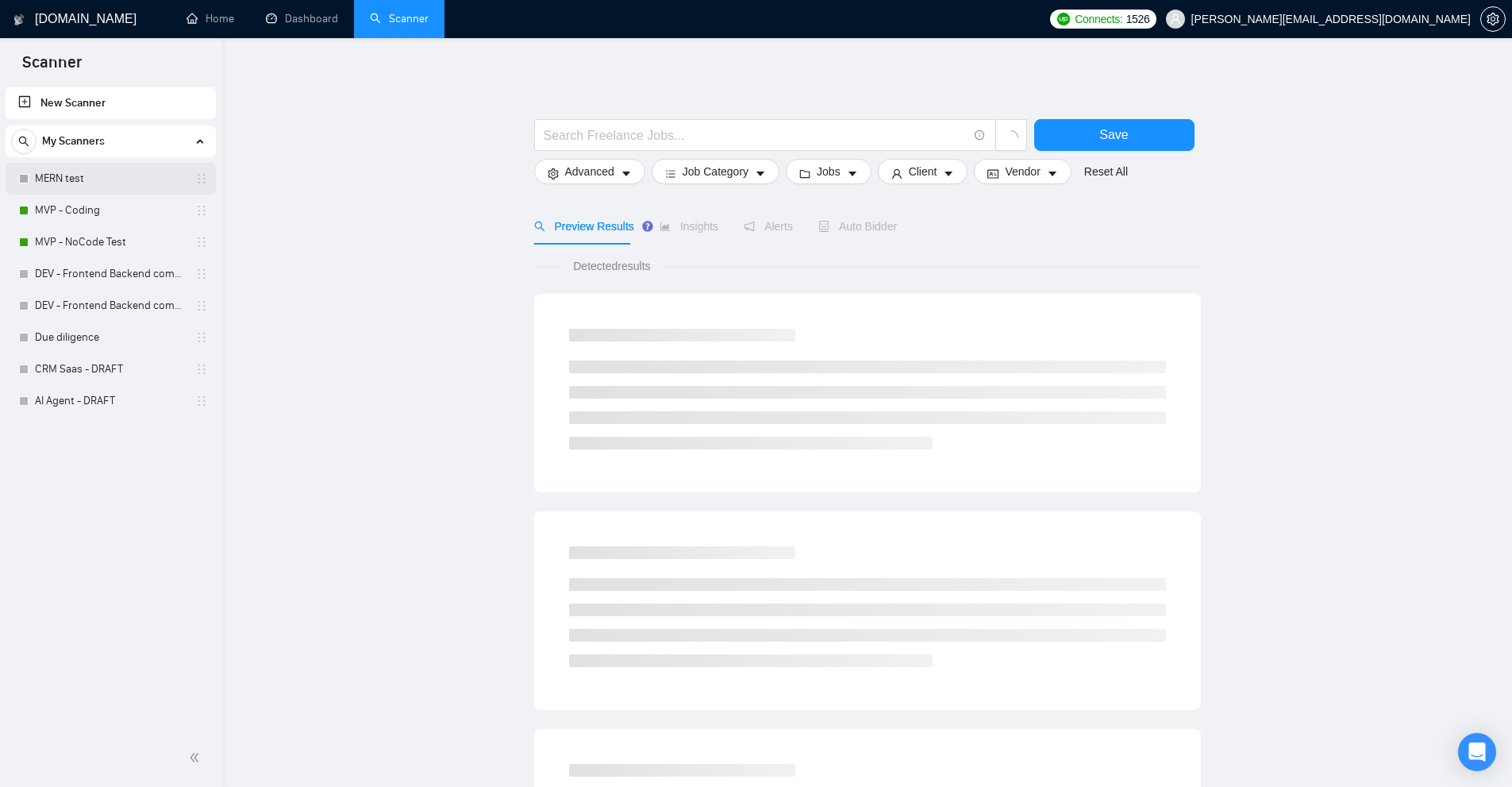
click at [59, 181] on link "MERN test" at bounding box center [110, 178] width 151 height 32
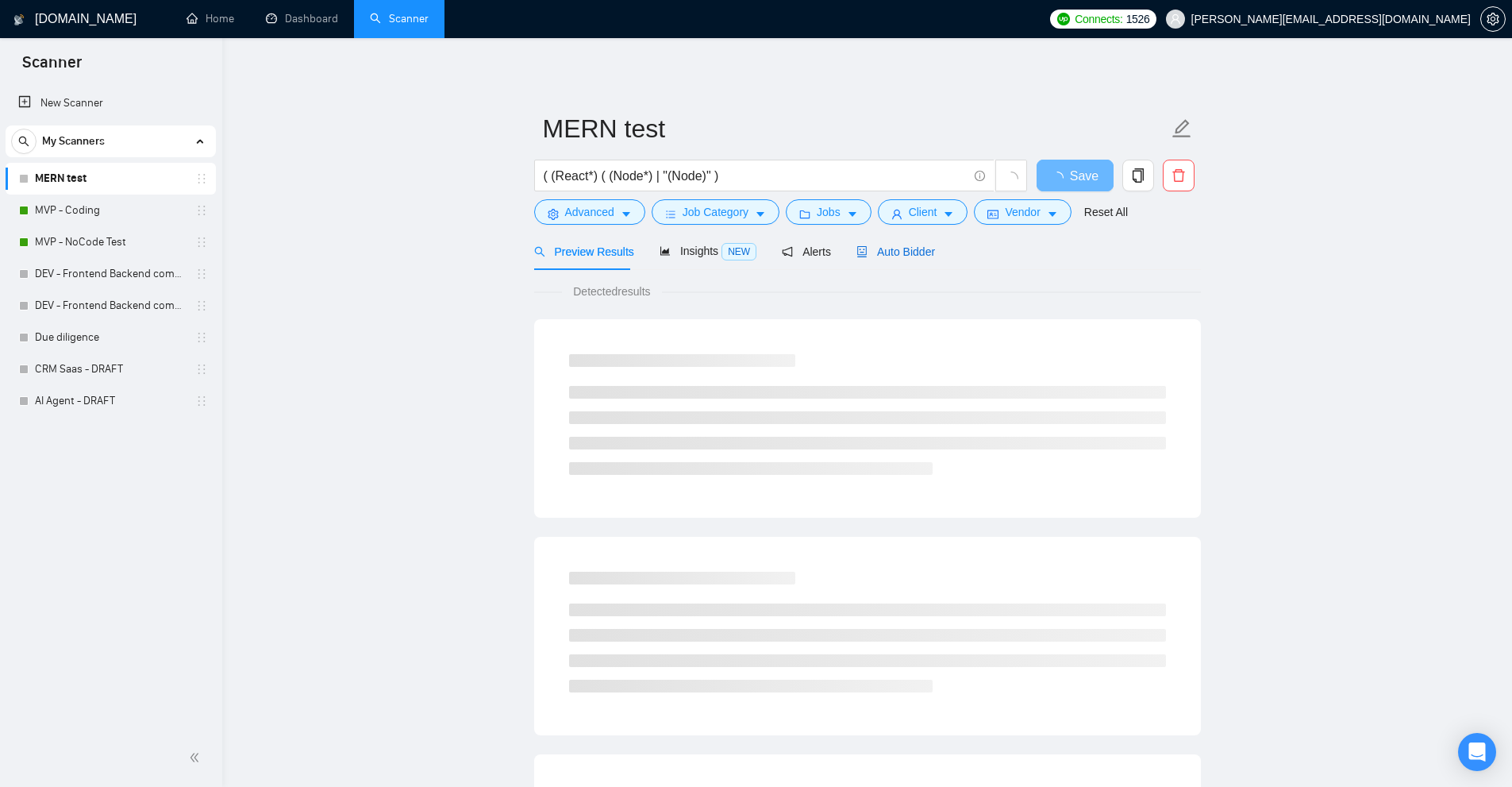
click at [907, 251] on span "Auto Bidder" at bounding box center [895, 252] width 79 height 13
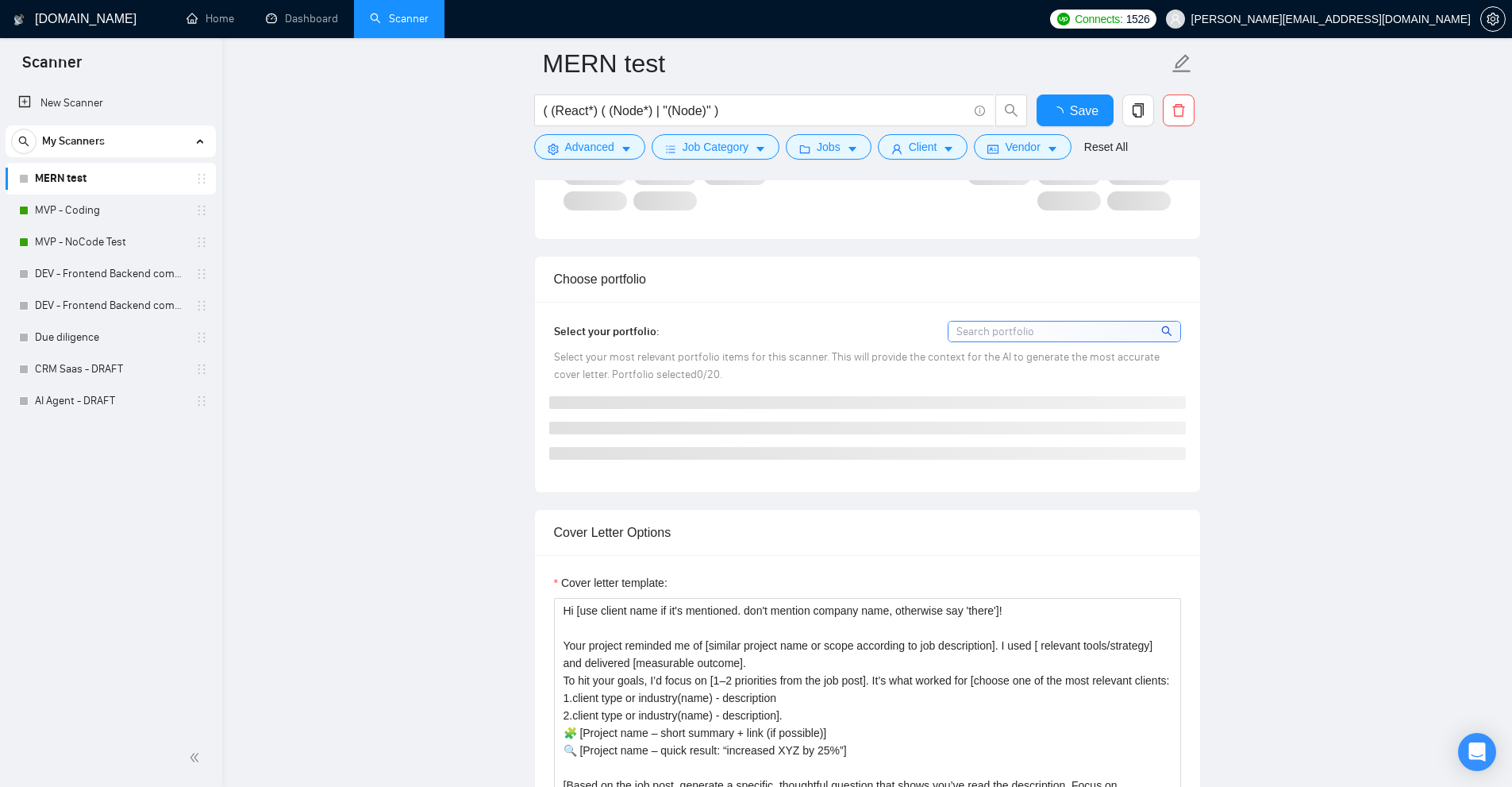
scroll to position [794, 0]
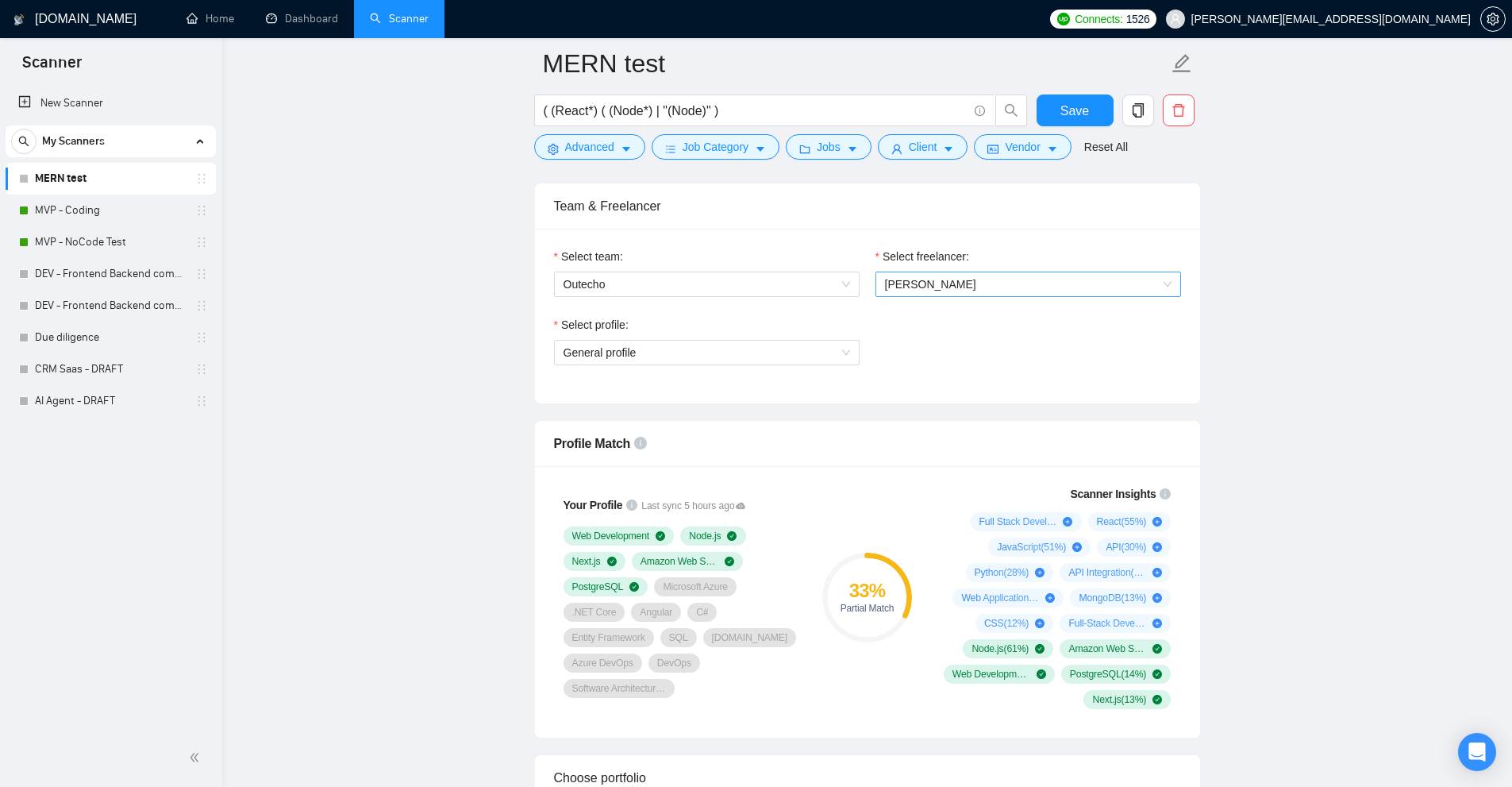
click at [960, 283] on span "[PERSON_NAME]" at bounding box center [1027, 285] width 286 height 24
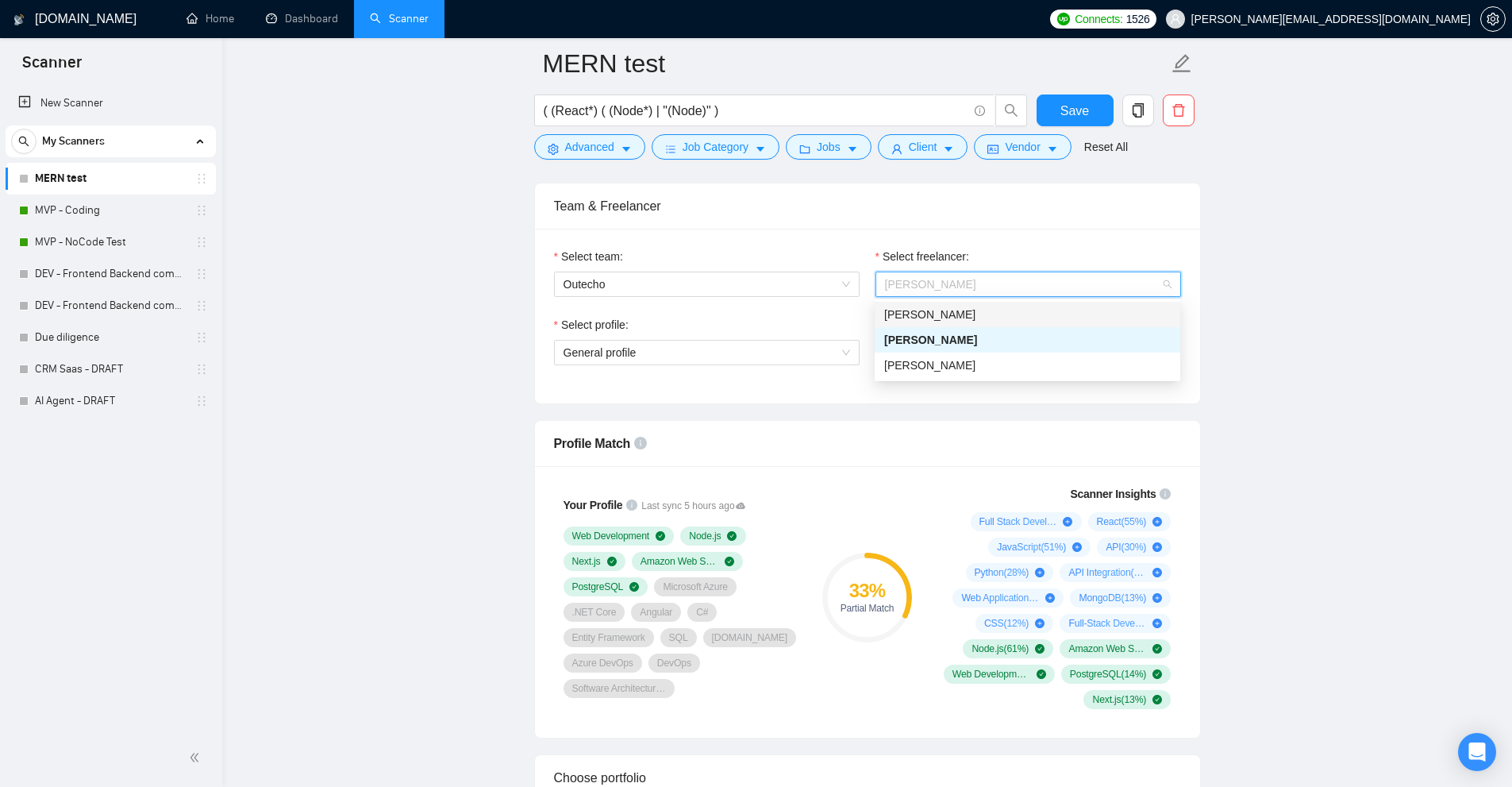
click at [920, 322] on div "[PERSON_NAME]" at bounding box center [1026, 314] width 286 height 17
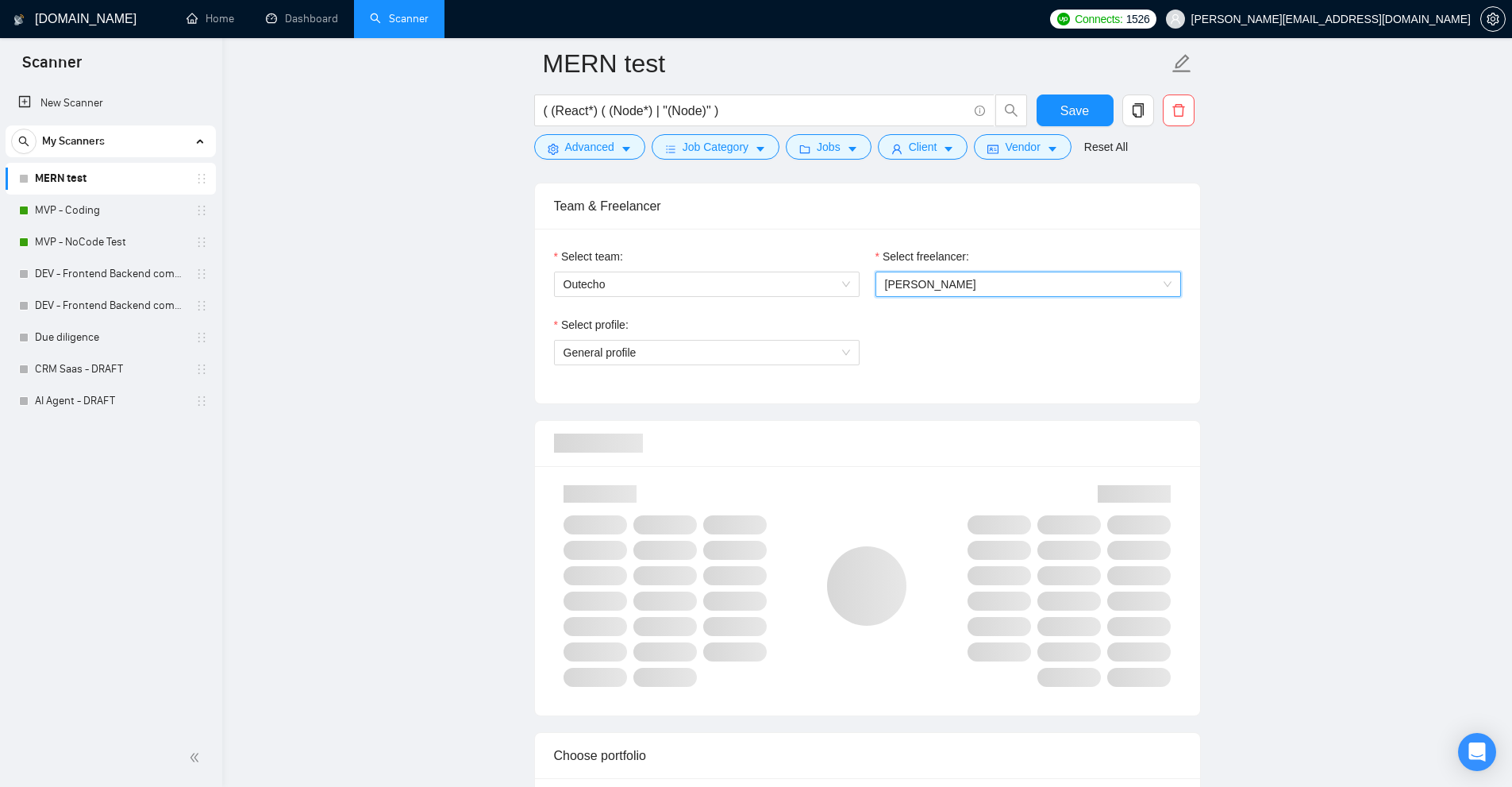
click at [955, 284] on span "[PERSON_NAME]" at bounding box center [930, 285] width 91 height 13
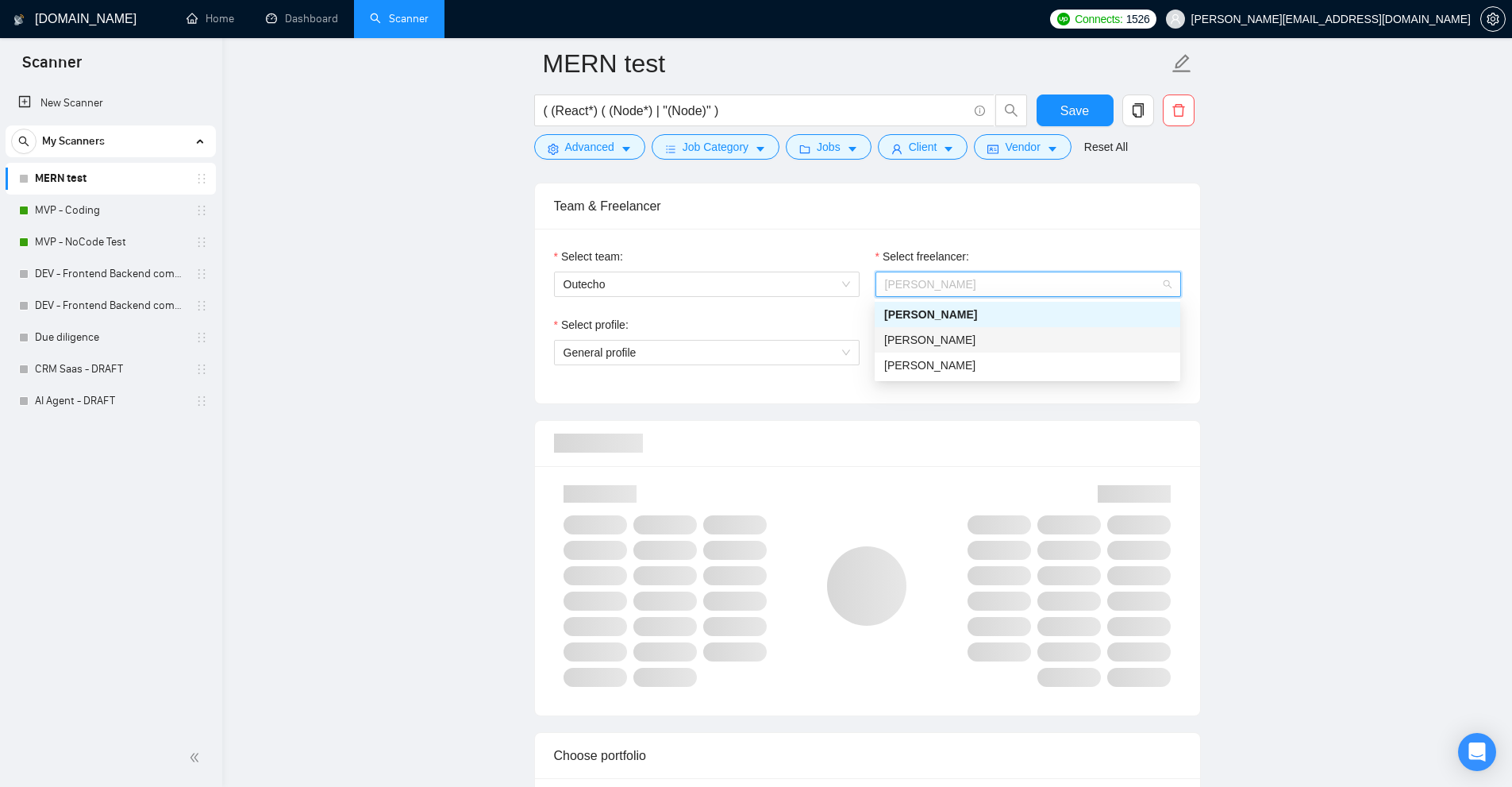
click at [930, 330] on div "[PERSON_NAME]" at bounding box center [1027, 340] width 306 height 26
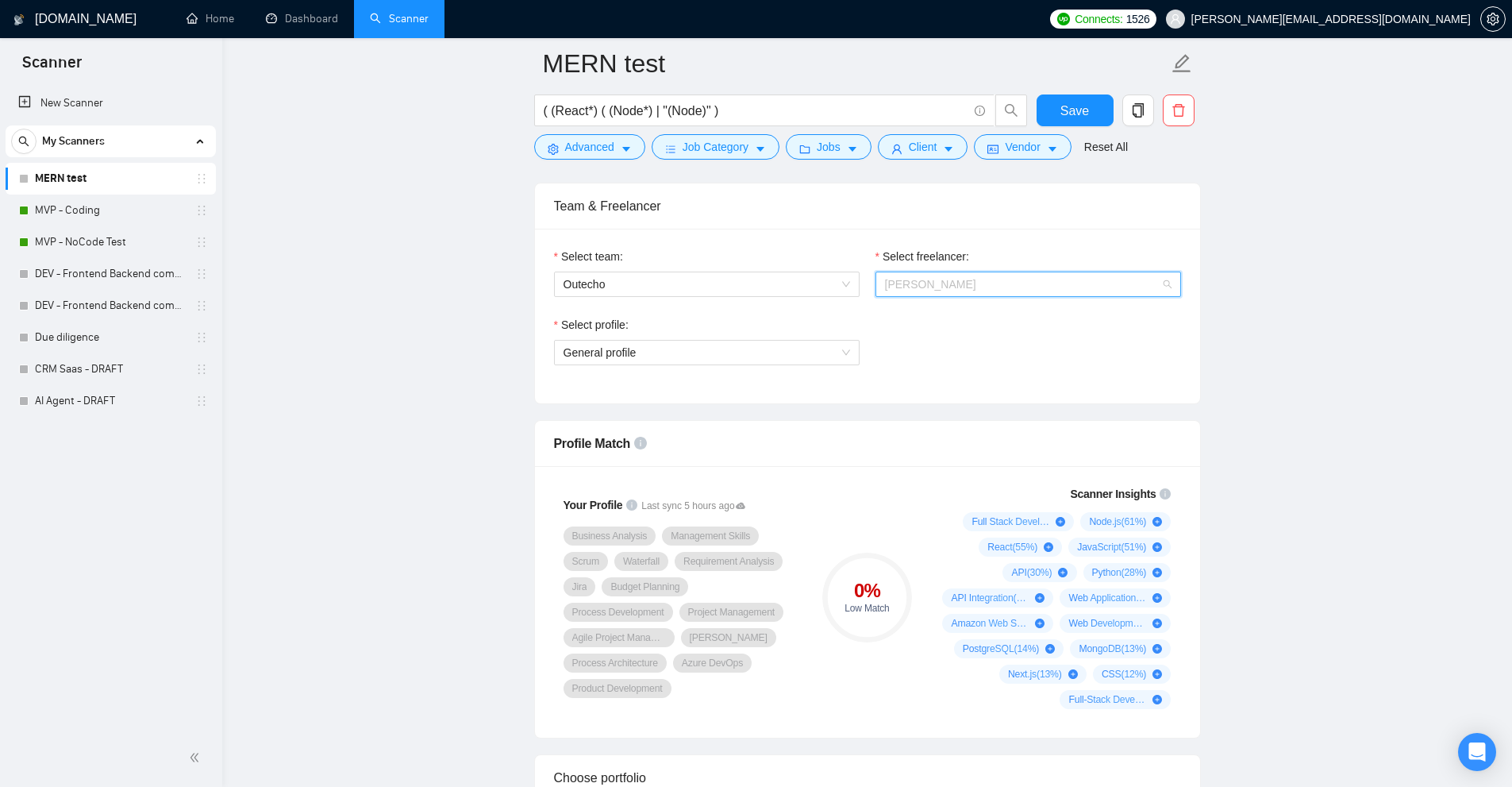
click at [1019, 277] on span "[PERSON_NAME]" at bounding box center [1027, 285] width 286 height 24
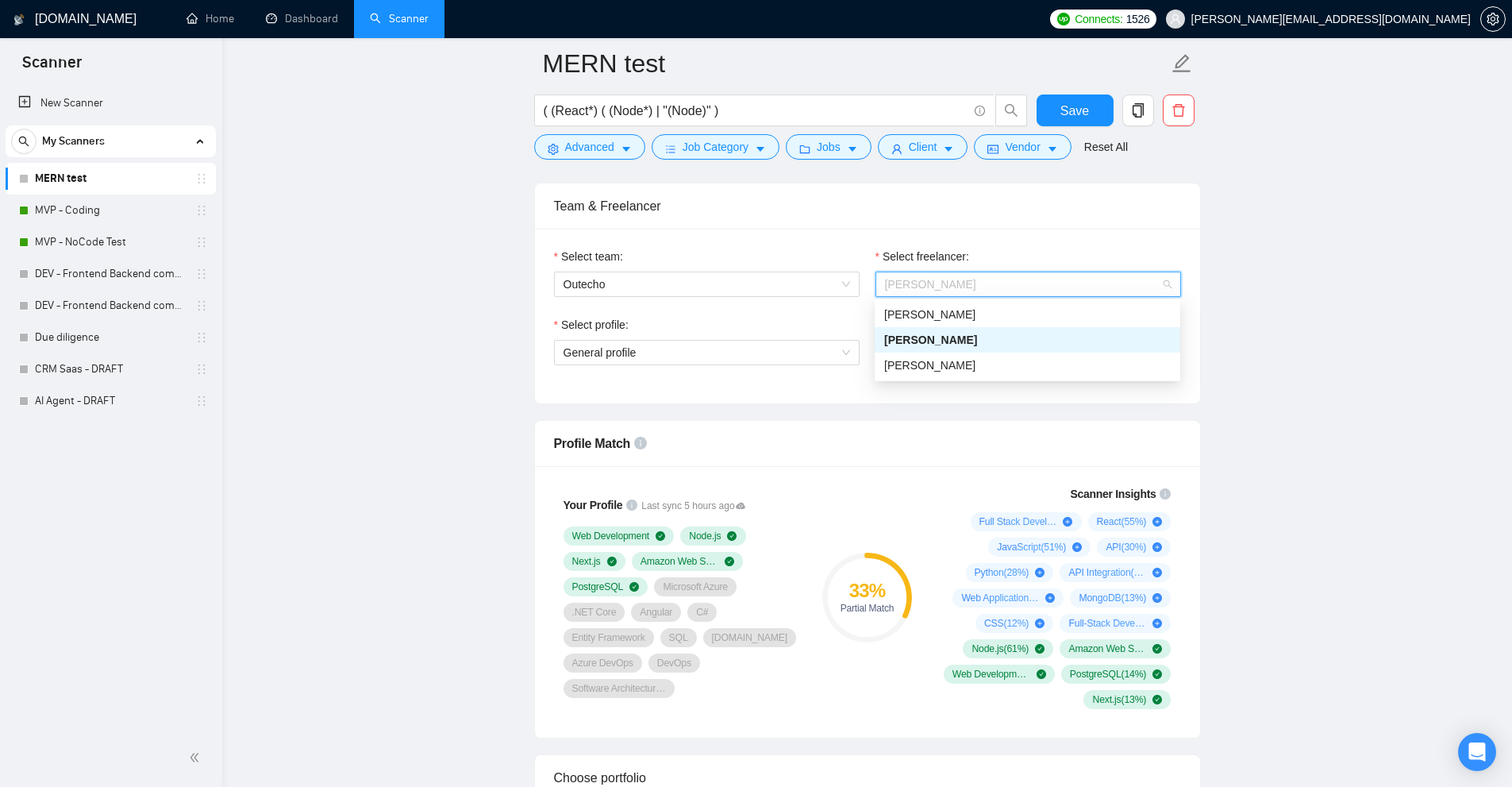
click at [936, 340] on span "[PERSON_NAME]" at bounding box center [930, 340] width 93 height 13
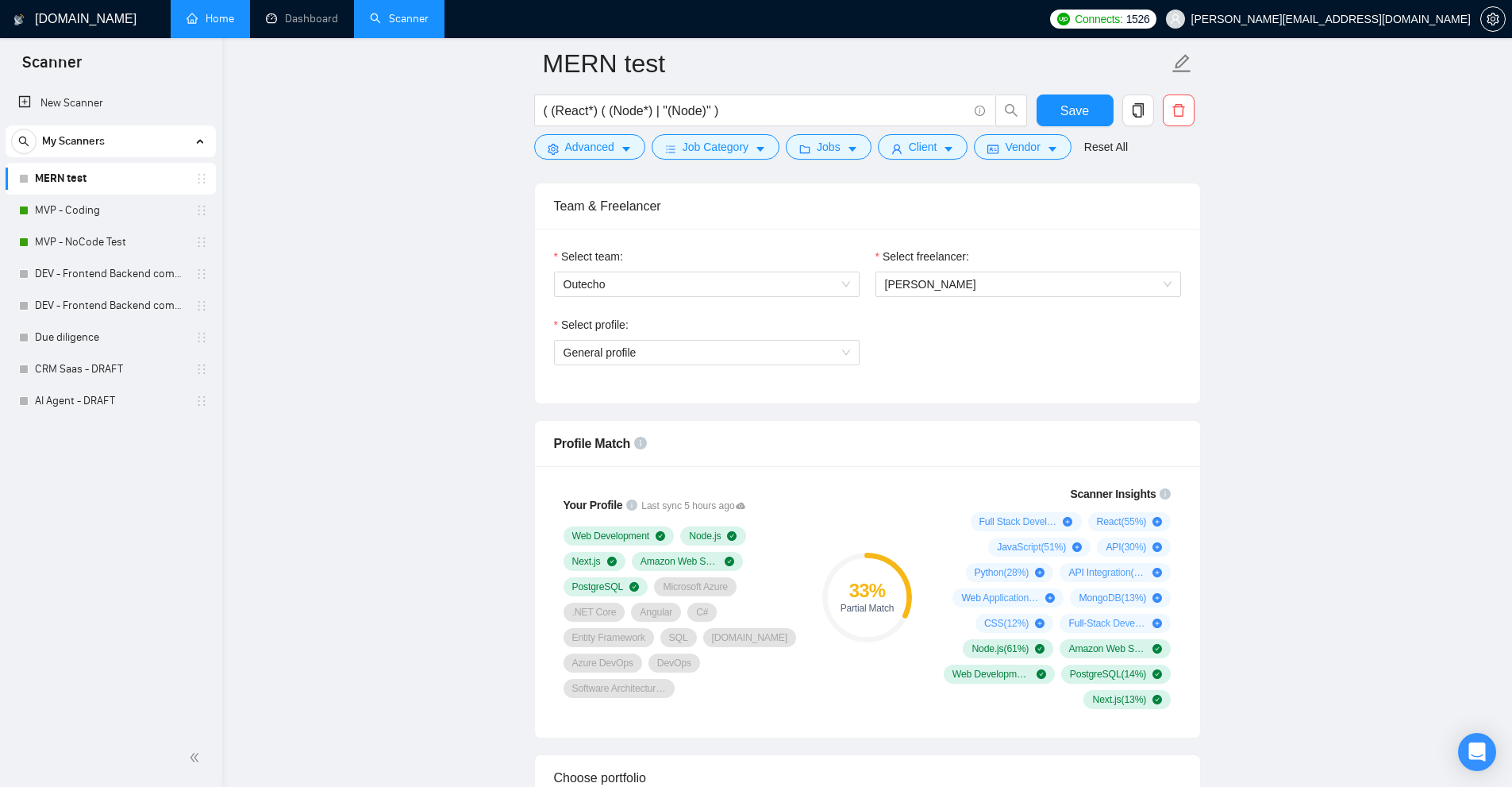
click at [234, 26] on link "Home" at bounding box center [210, 18] width 48 height 14
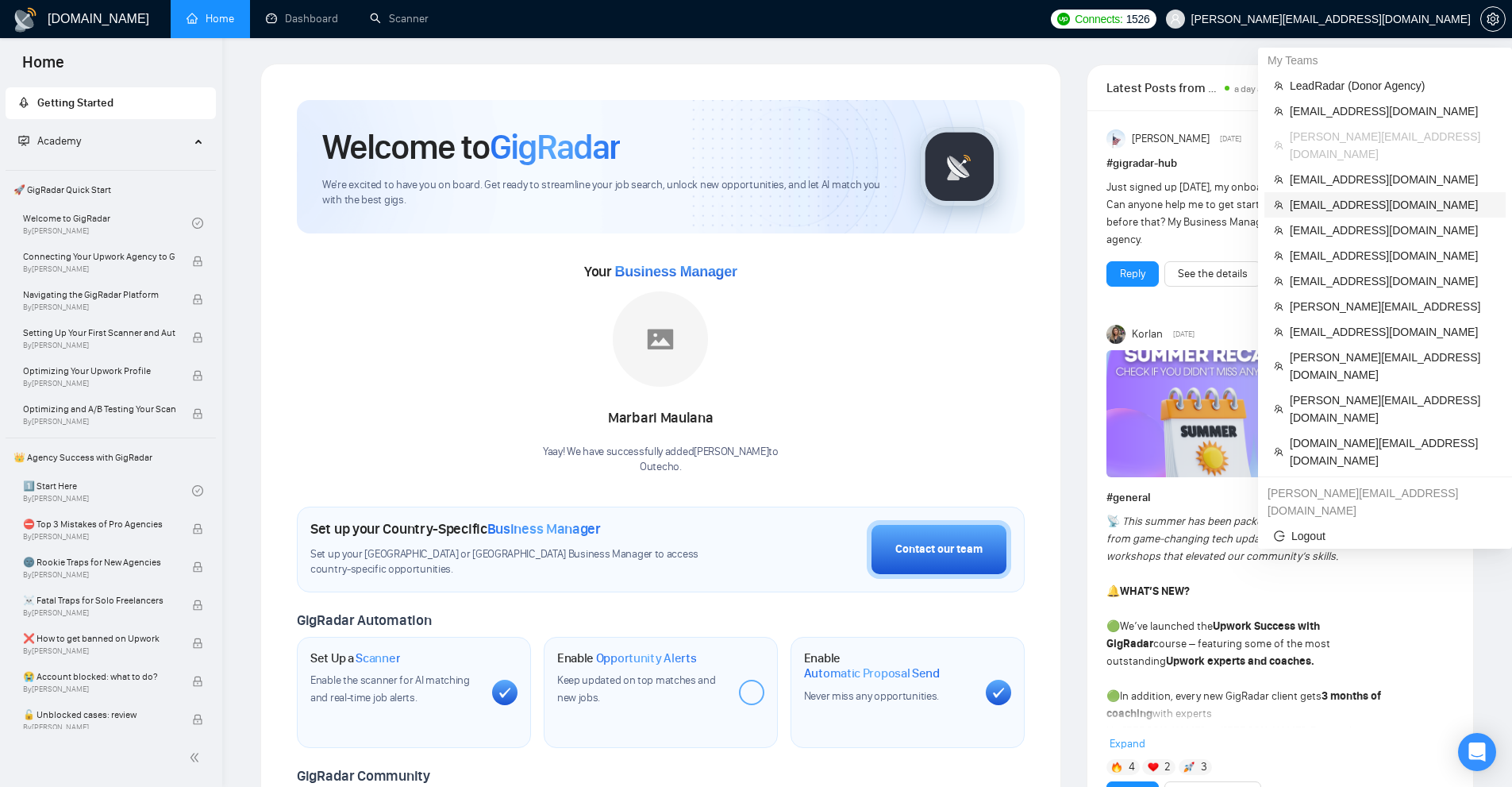
click at [1316, 196] on span "[EMAIL_ADDRESS][DOMAIN_NAME]" at bounding box center [1393, 204] width 207 height 17
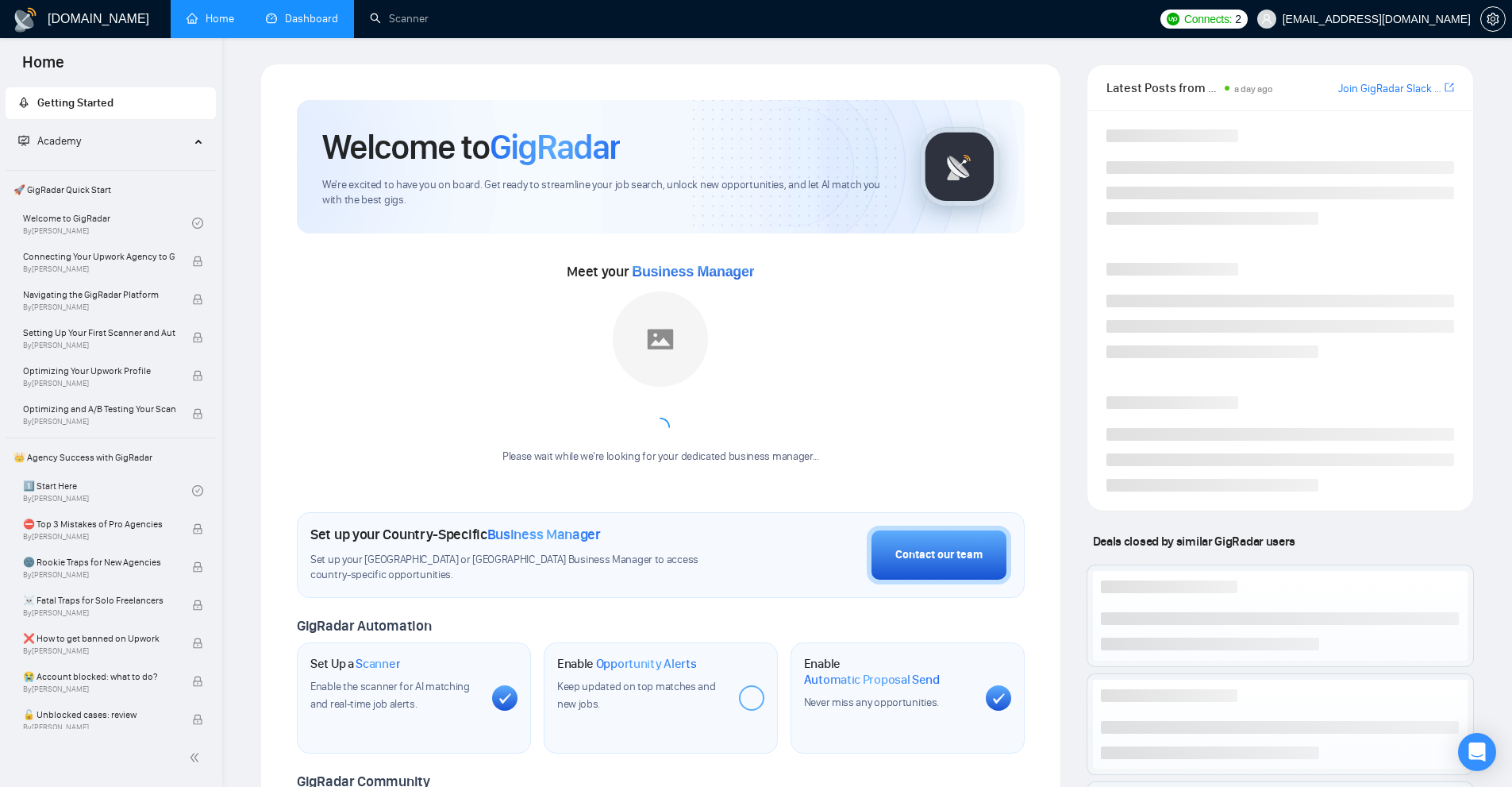
click at [327, 19] on link "Dashboard" at bounding box center [302, 18] width 72 height 14
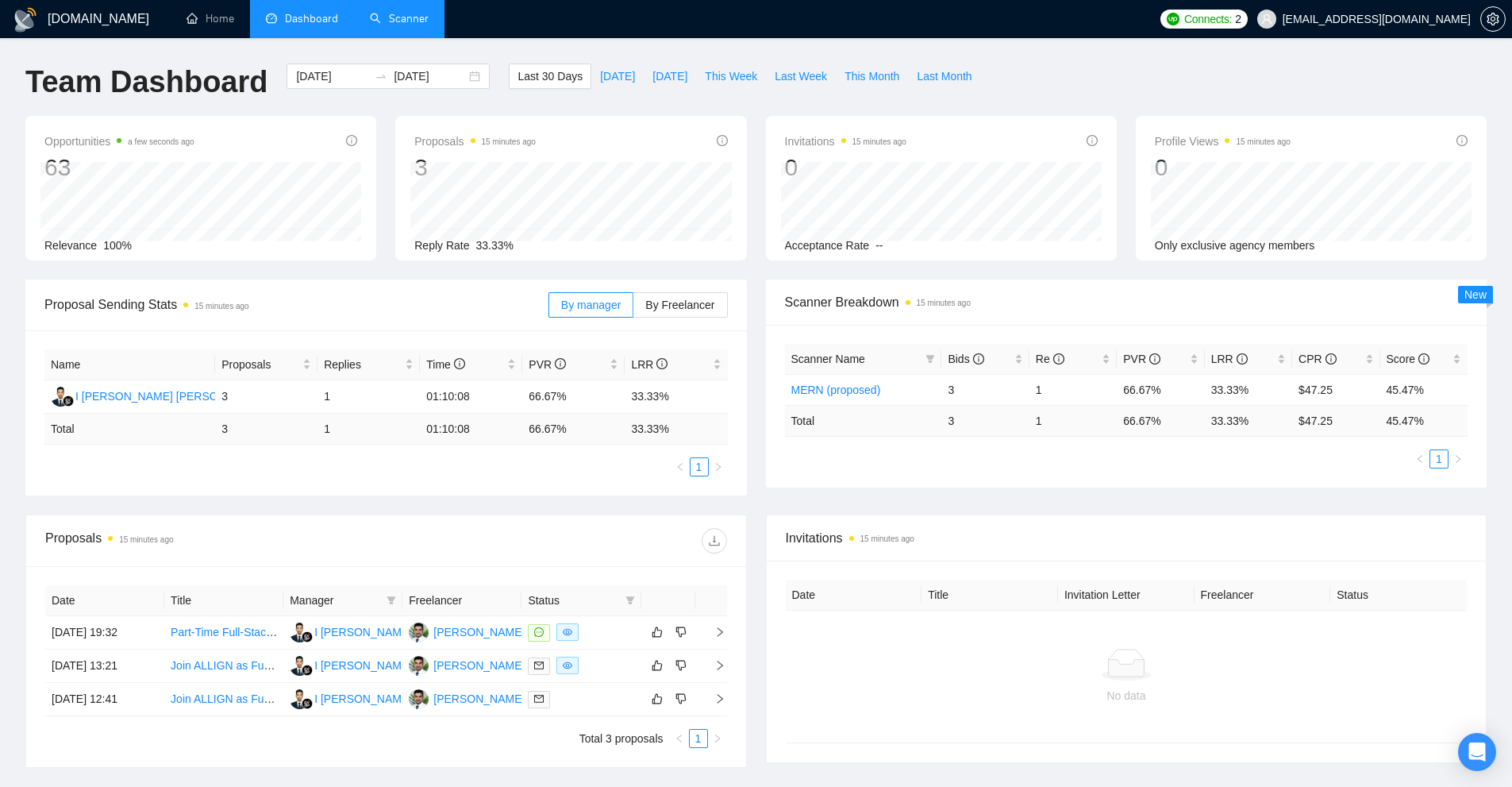
click at [403, 12] on link "Scanner" at bounding box center [399, 18] width 59 height 14
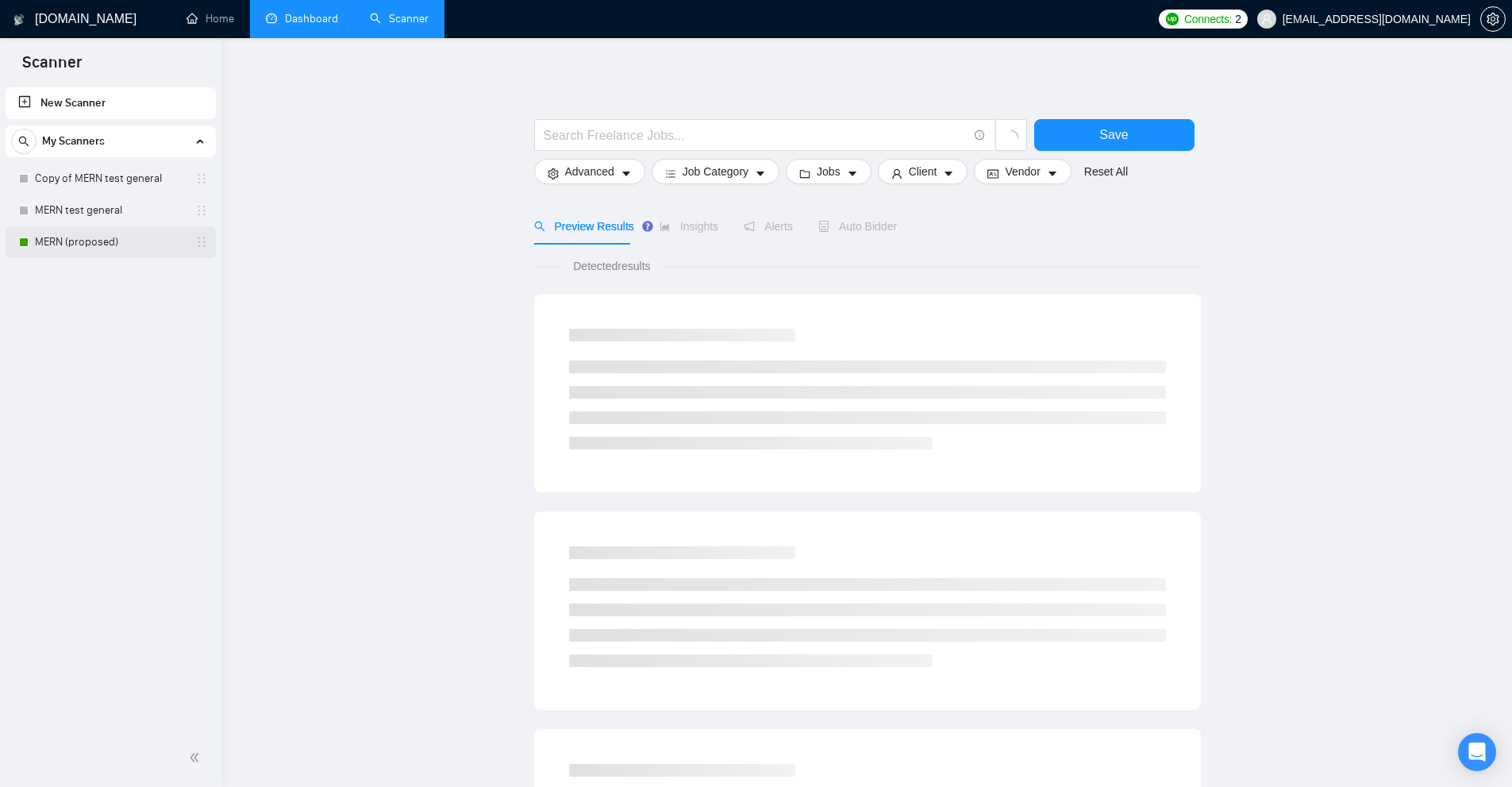
click at [87, 244] on link "MERN (proposed)" at bounding box center [110, 242] width 151 height 32
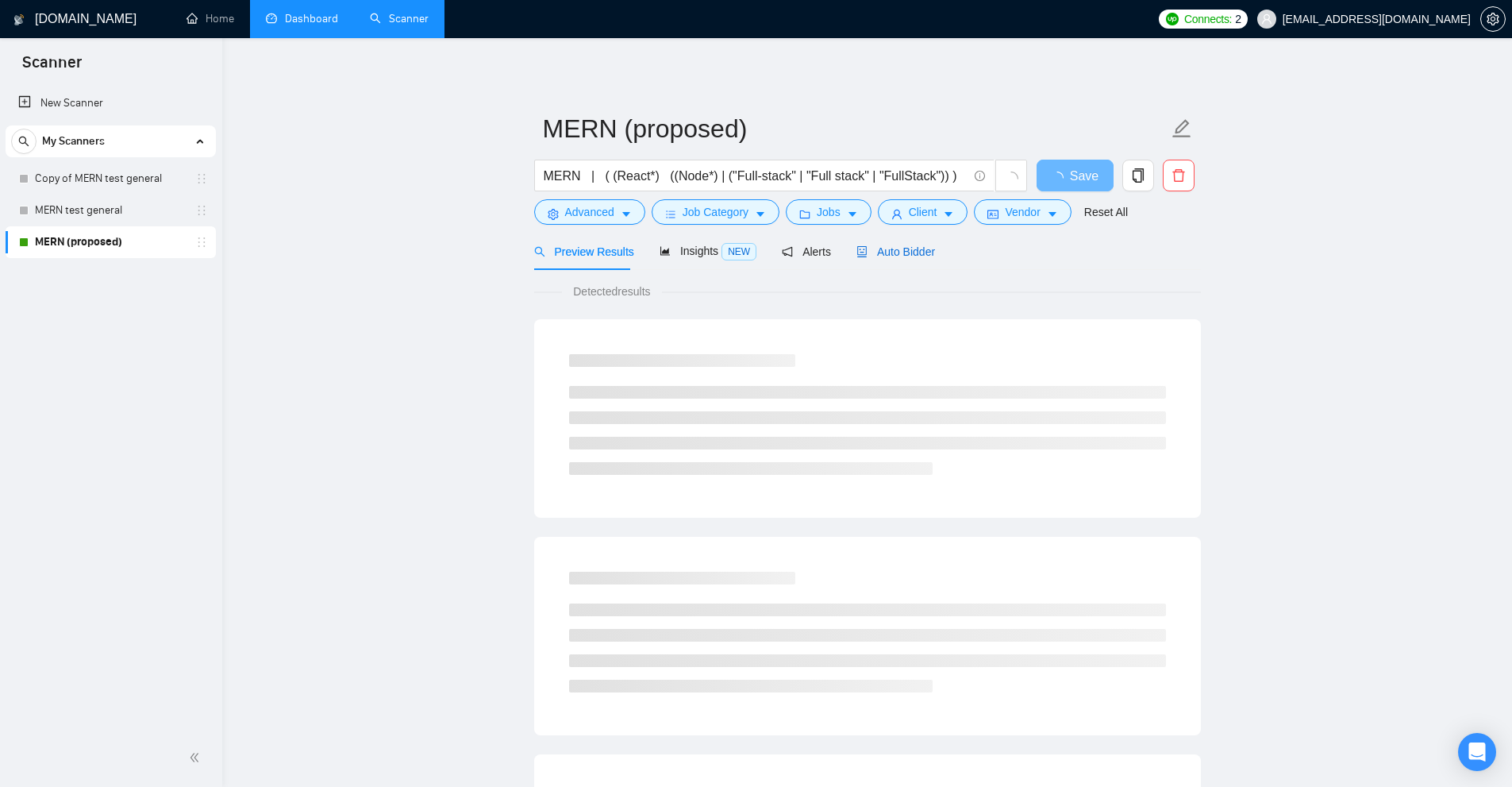
click at [878, 249] on span "Auto Bidder" at bounding box center [895, 252] width 79 height 13
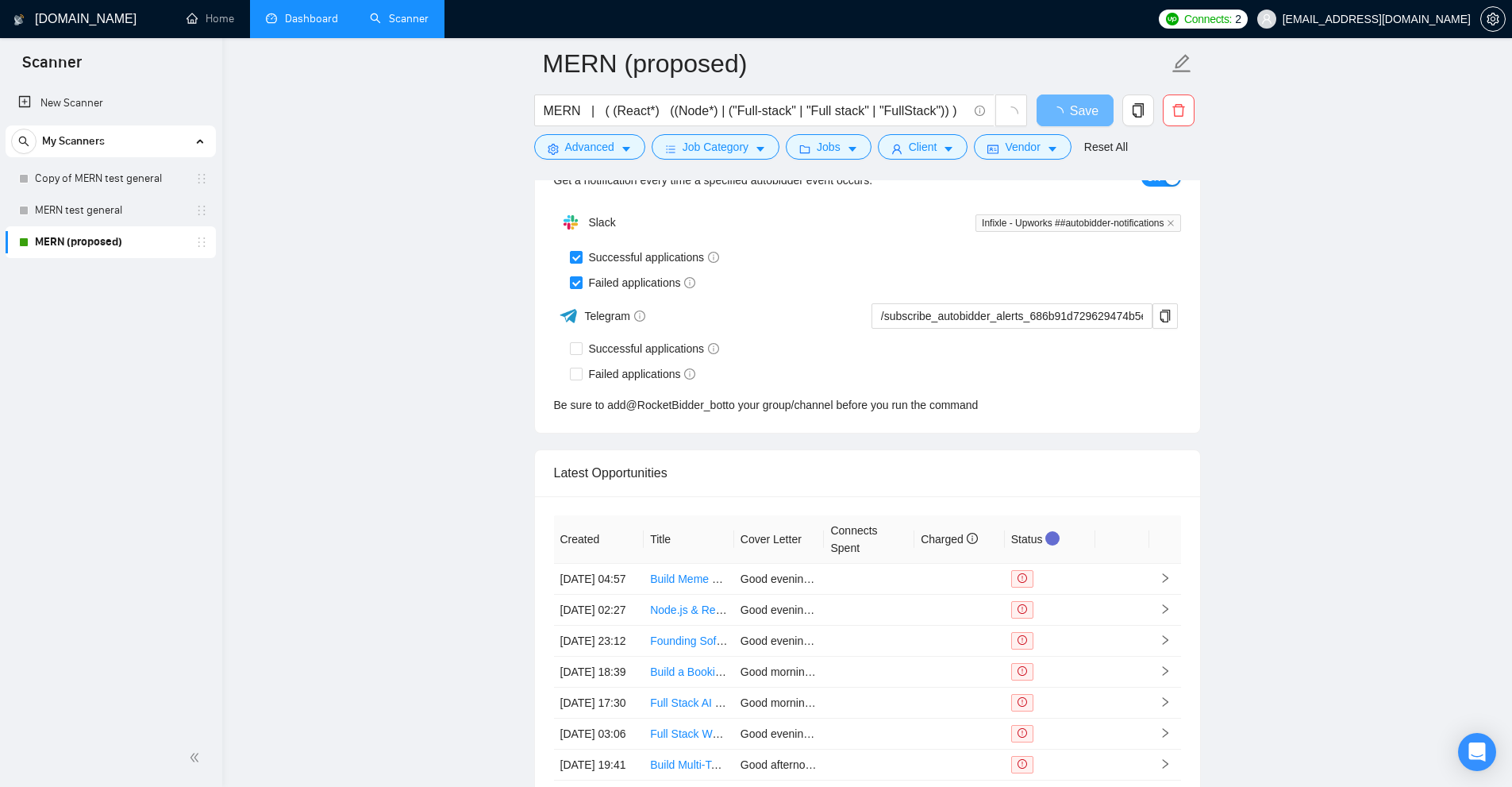
scroll to position [4075, 0]
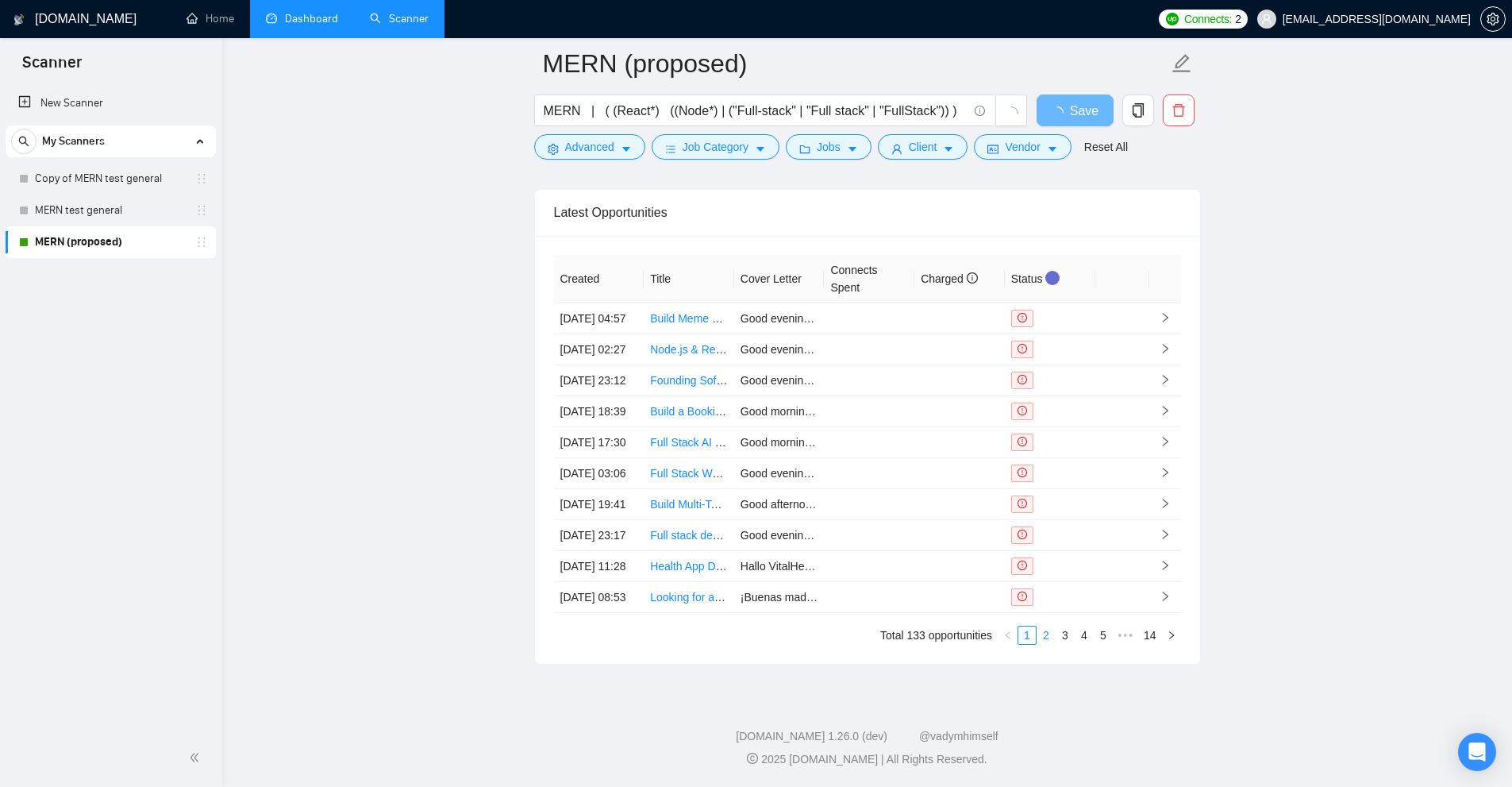
click at [1046, 634] on link "2" at bounding box center [1046, 635] width 17 height 17
click at [1081, 622] on div "Created Title Cover Letter Connects Spent Charged Status 28 Aug, 2025 10:07 Ful…" at bounding box center [867, 449] width 627 height 390
click at [1091, 631] on link "4" at bounding box center [1084, 635] width 17 height 17
click at [1110, 638] on link "6" at bounding box center [1102, 635] width 17 height 17
click at [1110, 638] on link "8" at bounding box center [1102, 635] width 17 height 17
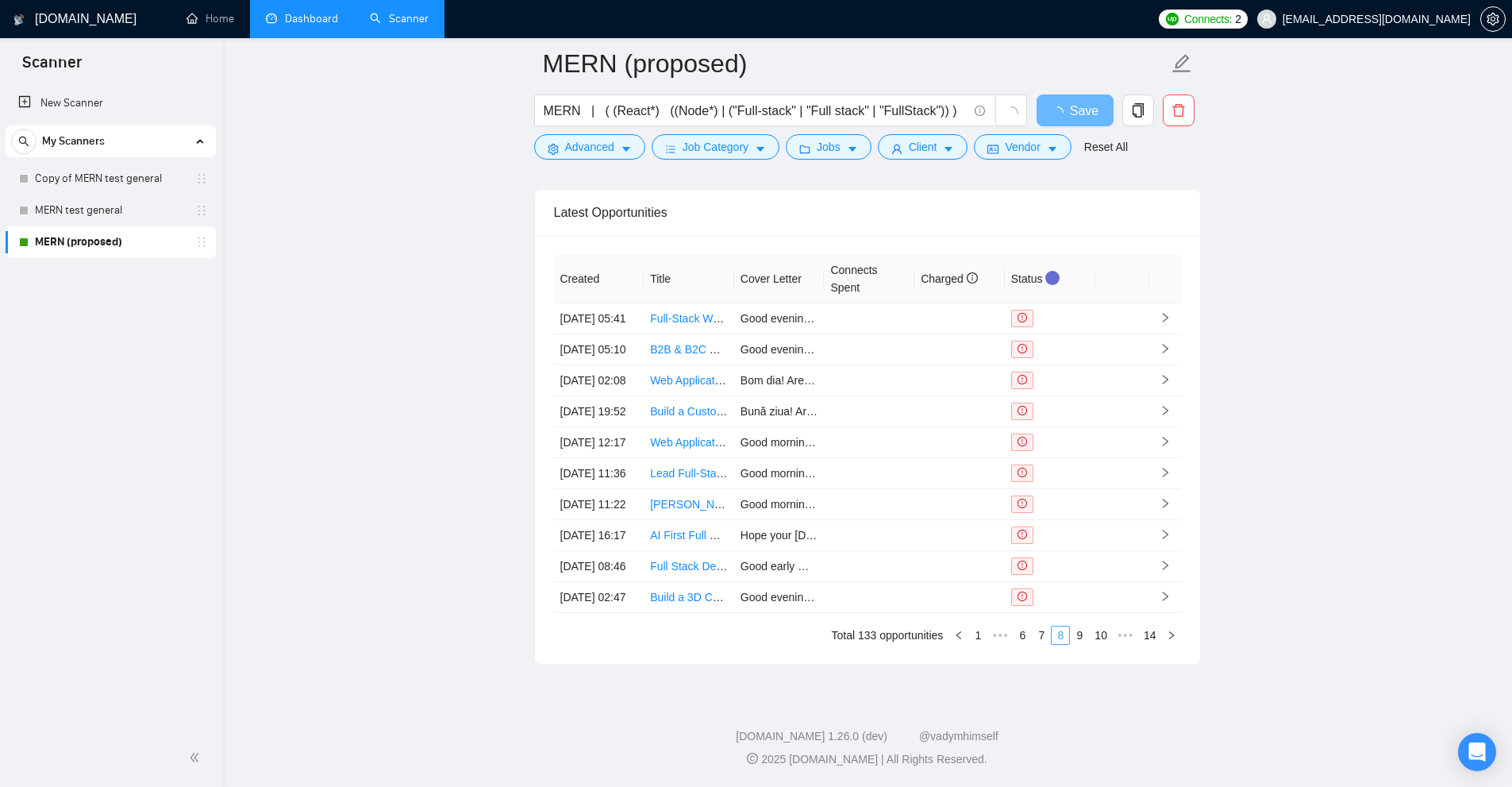
click at [1110, 638] on link "10" at bounding box center [1100, 635] width 22 height 17
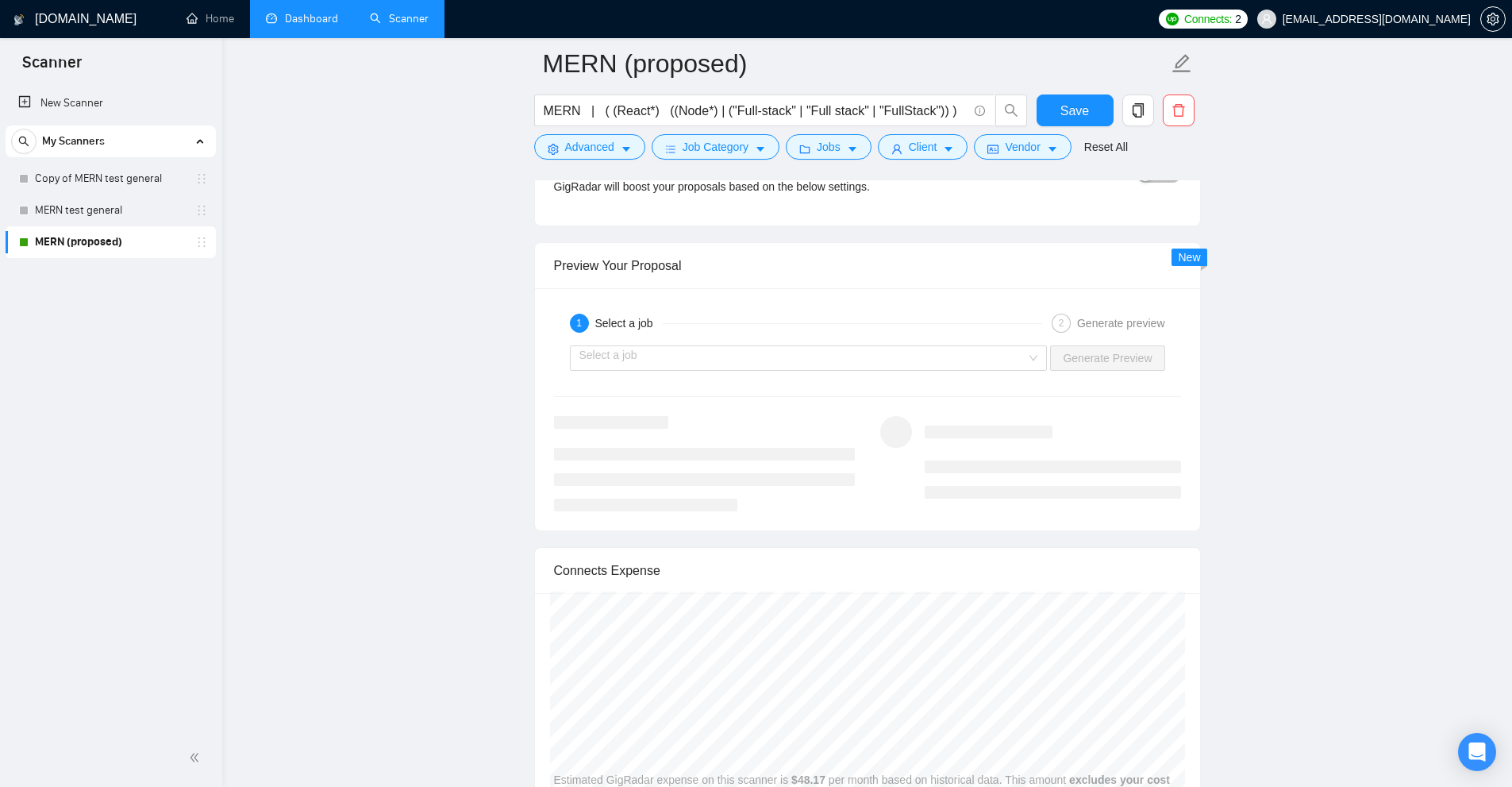
scroll to position [2711, 0]
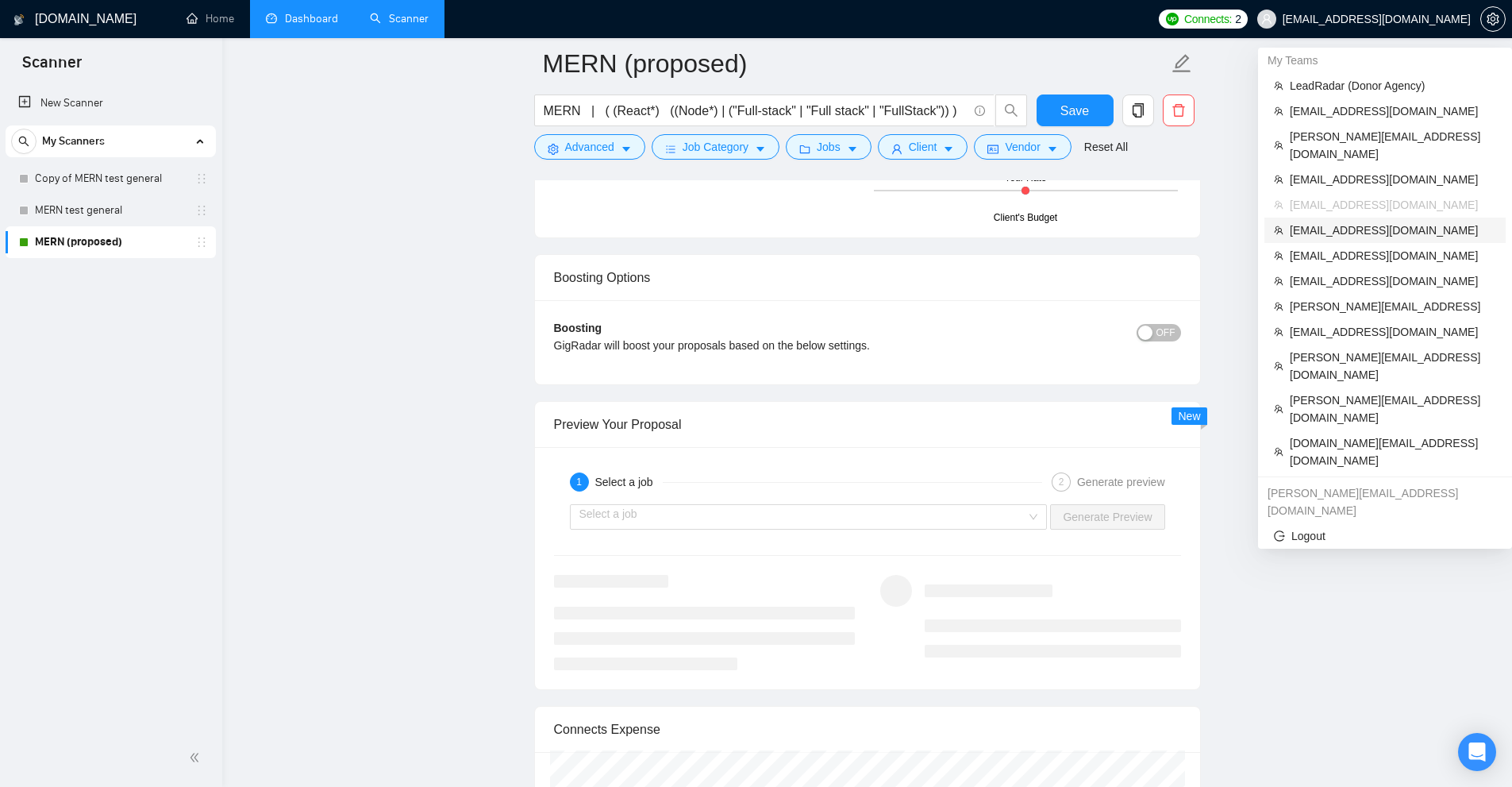
click at [1321, 221] on span "[EMAIL_ADDRESS][DOMAIN_NAME]" at bounding box center [1393, 230] width 207 height 17
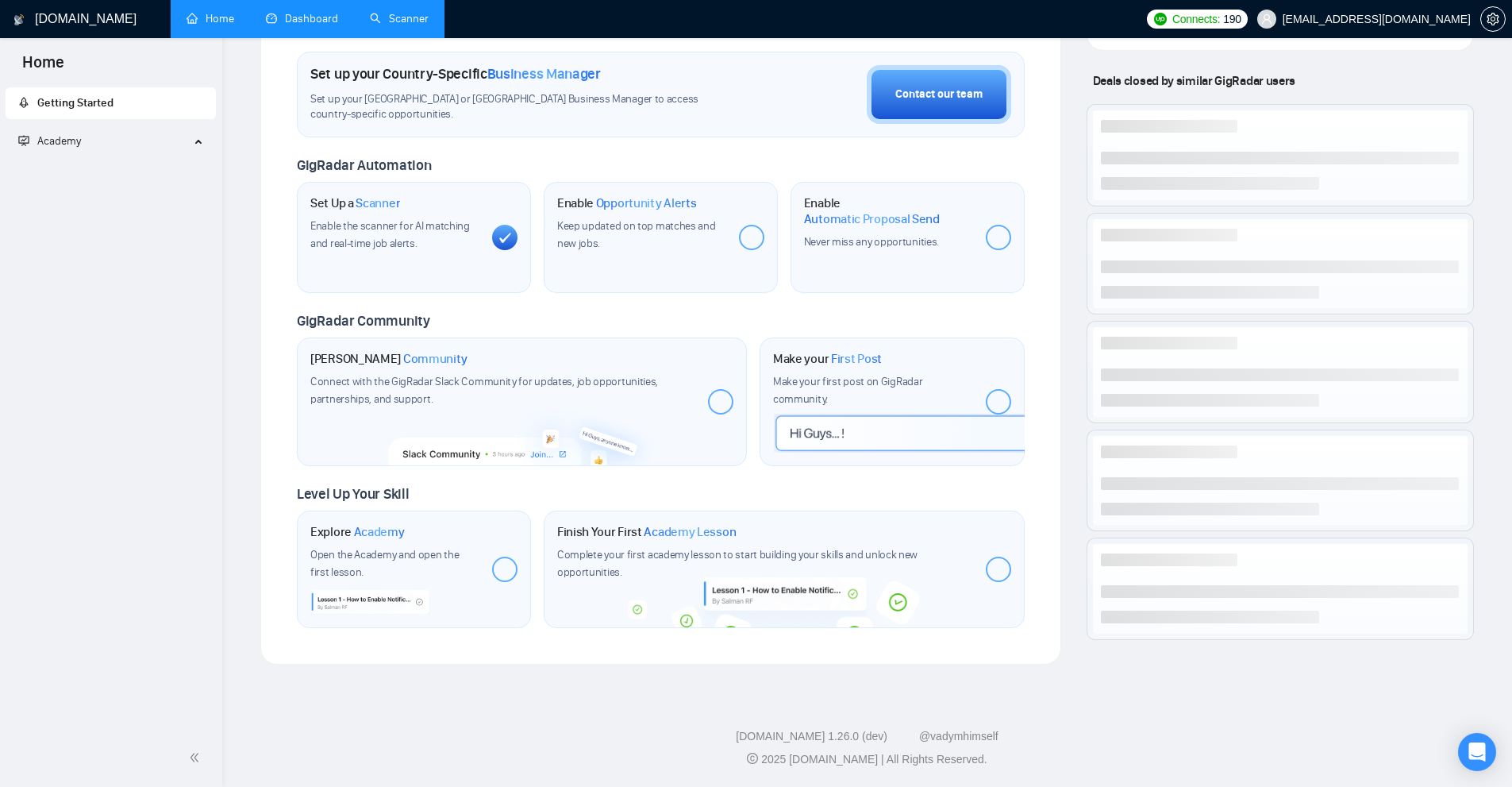
scroll to position [460, 0]
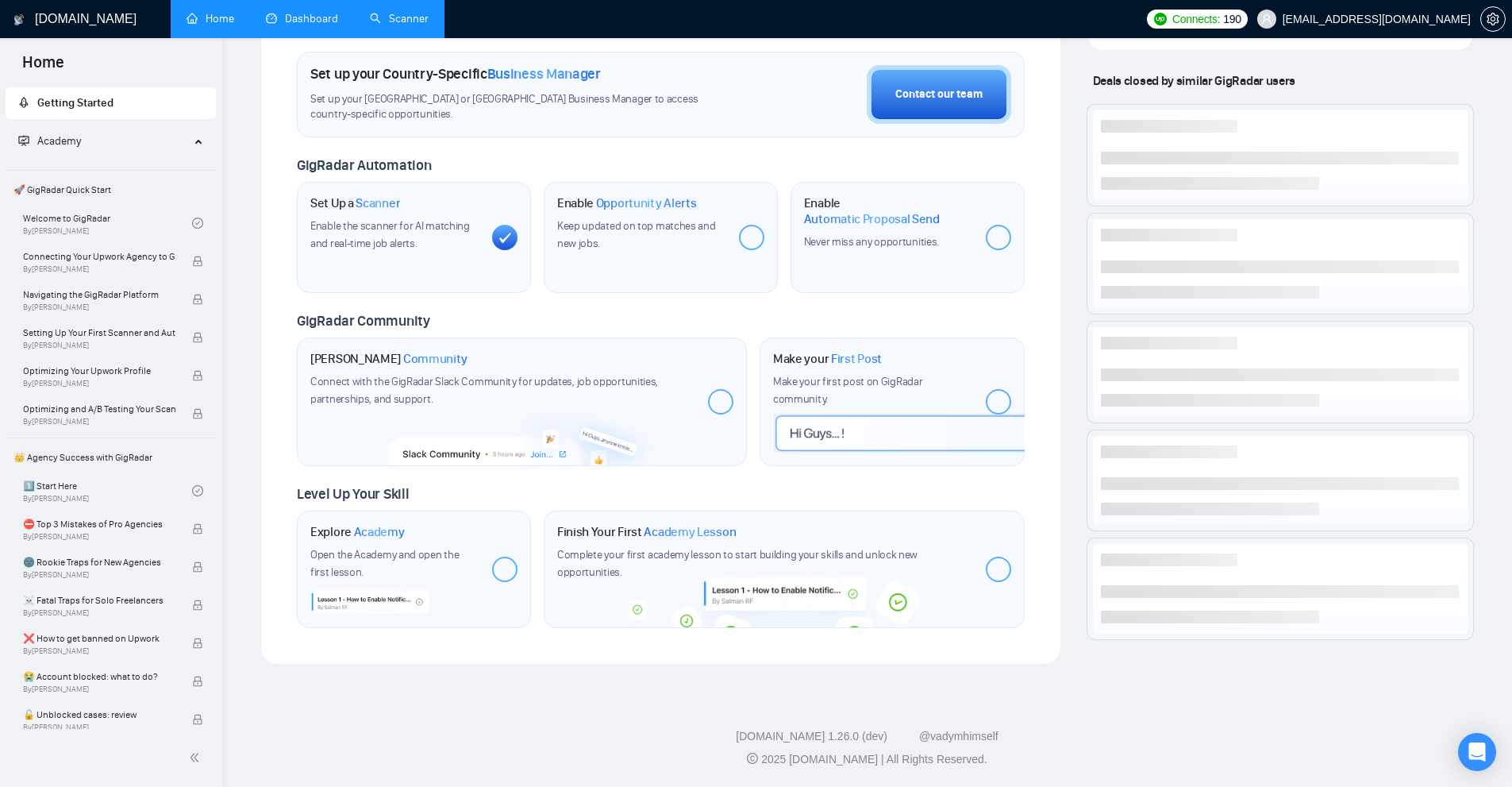
click at [414, 15] on link "Scanner" at bounding box center [399, 18] width 59 height 14
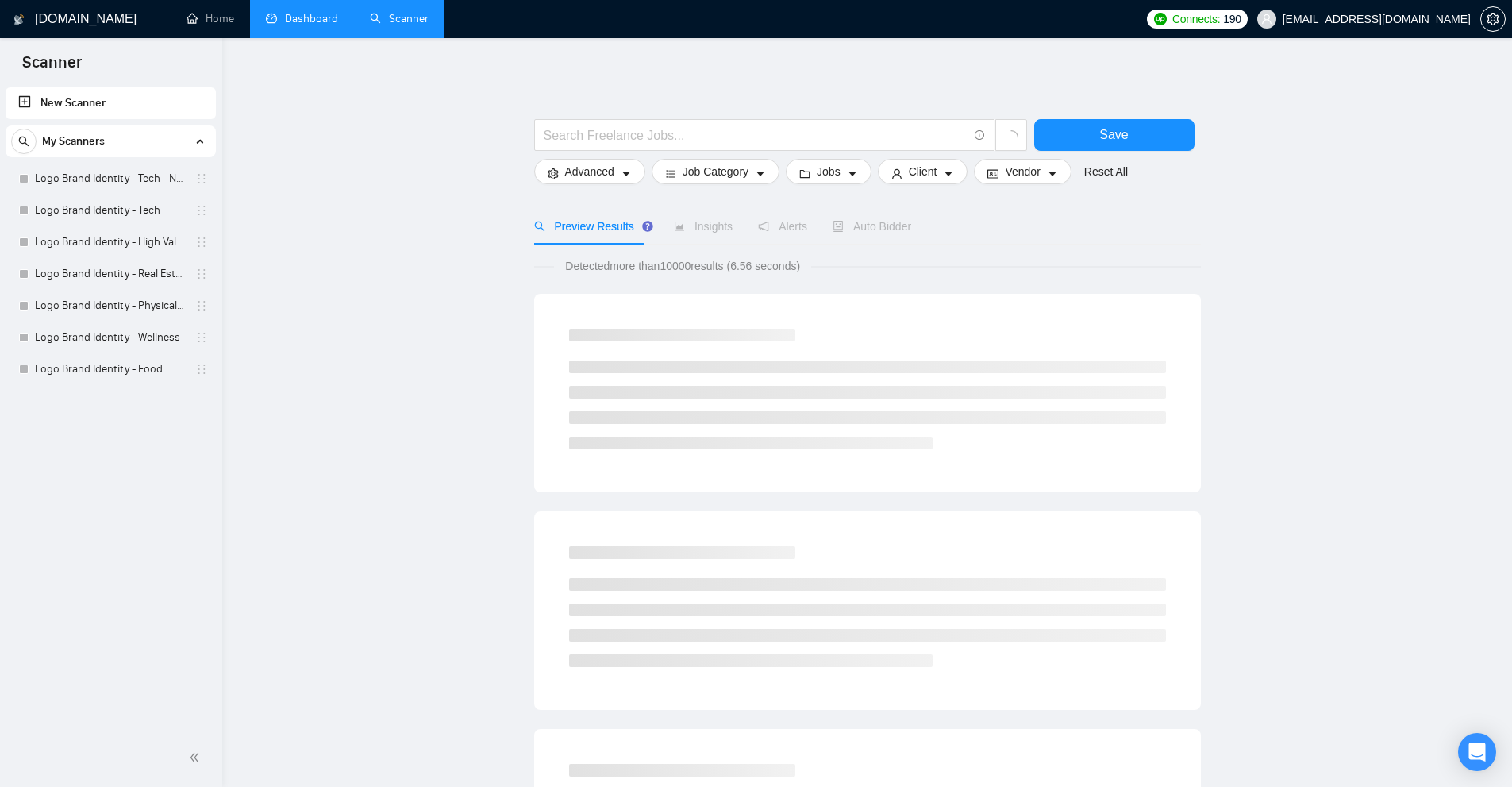
click at [316, 12] on link "Dashboard" at bounding box center [302, 18] width 72 height 14
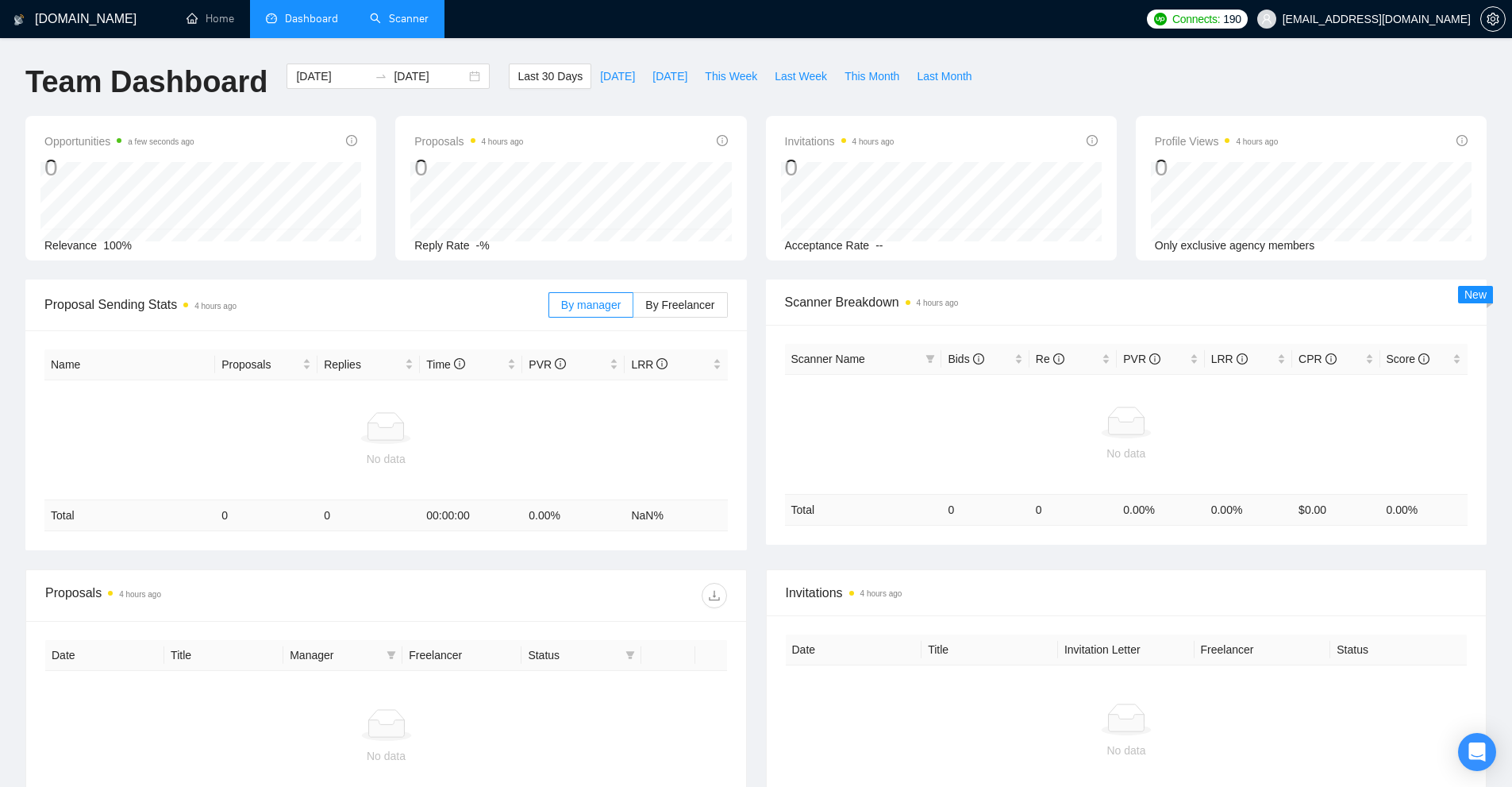
click at [377, 22] on link "Scanner" at bounding box center [399, 18] width 59 height 14
